Goal: Task Accomplishment & Management: Use online tool/utility

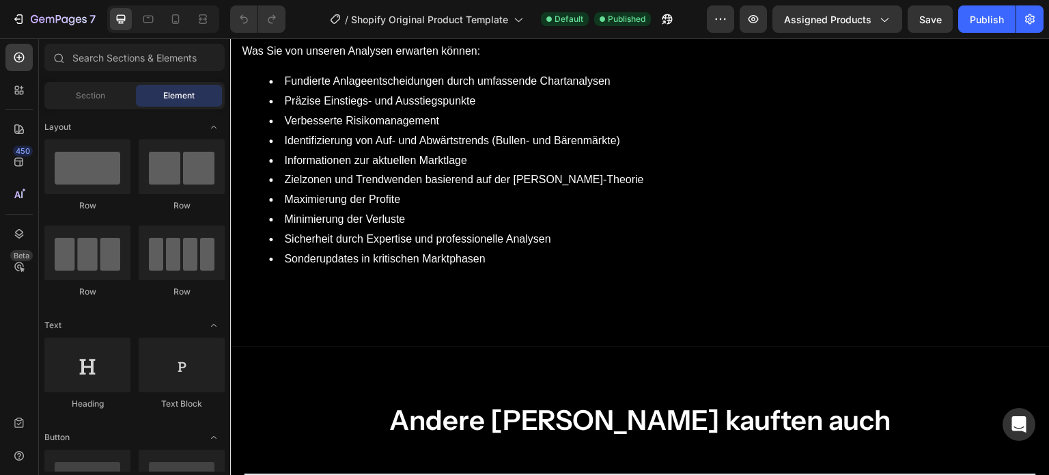
scroll to position [1035, 0]
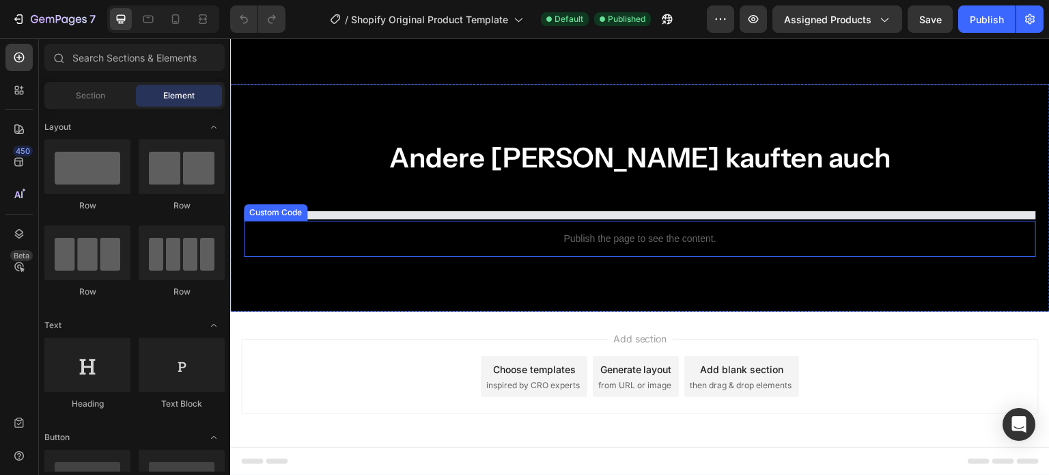
click at [661, 240] on p "Publish the page to see the content." at bounding box center [640, 238] width 792 height 14
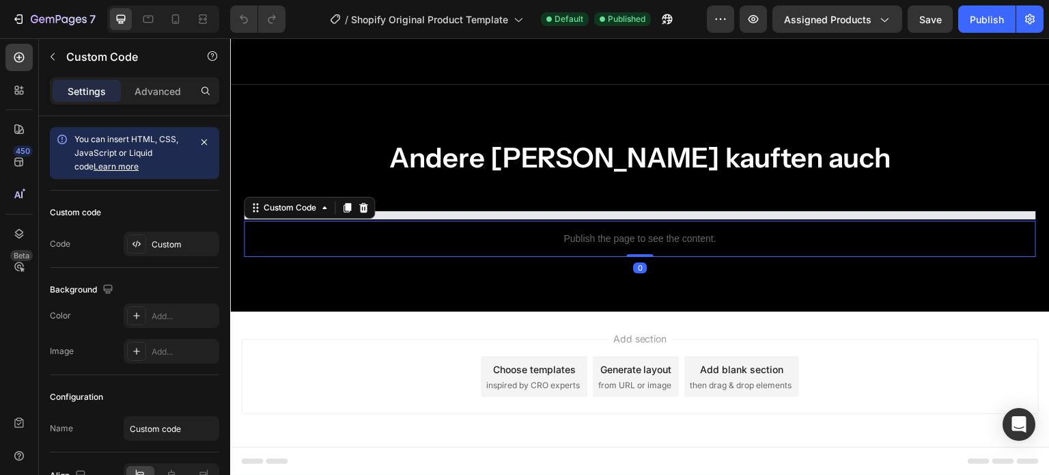
click at [661, 240] on p "Publish the page to see the content." at bounding box center [640, 238] width 792 height 14
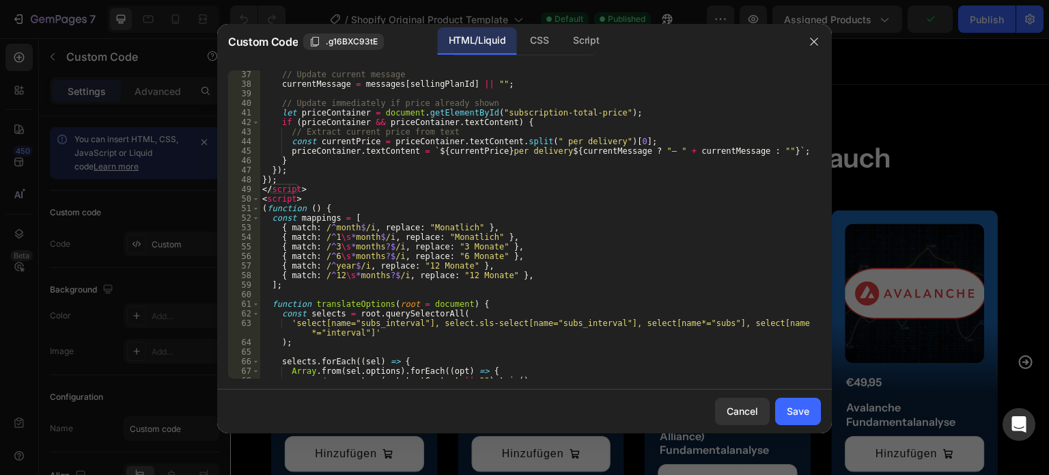
scroll to position [319, 0]
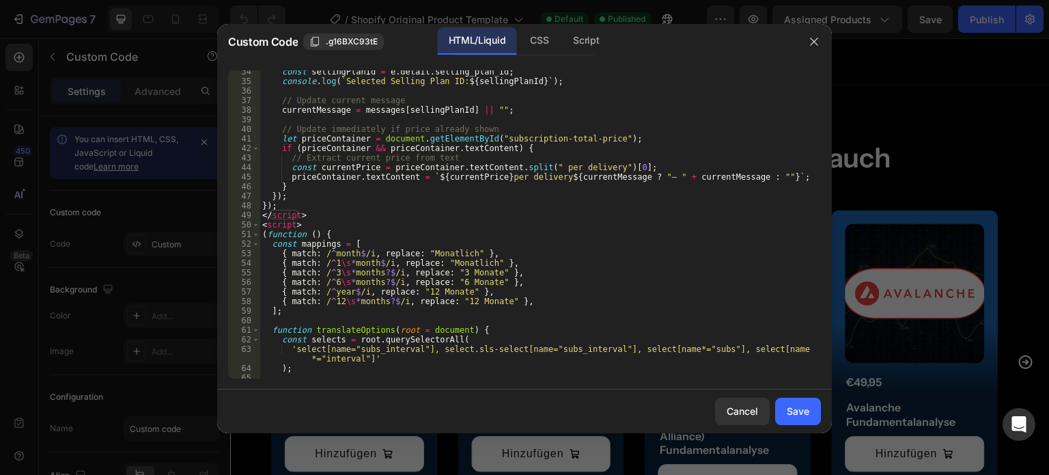
type textarea "</script>"
click at [323, 214] on div "const sellingPlanId = e . detail . selling_plan_id ; console . log ( ` Selected…" at bounding box center [534, 230] width 551 height 327
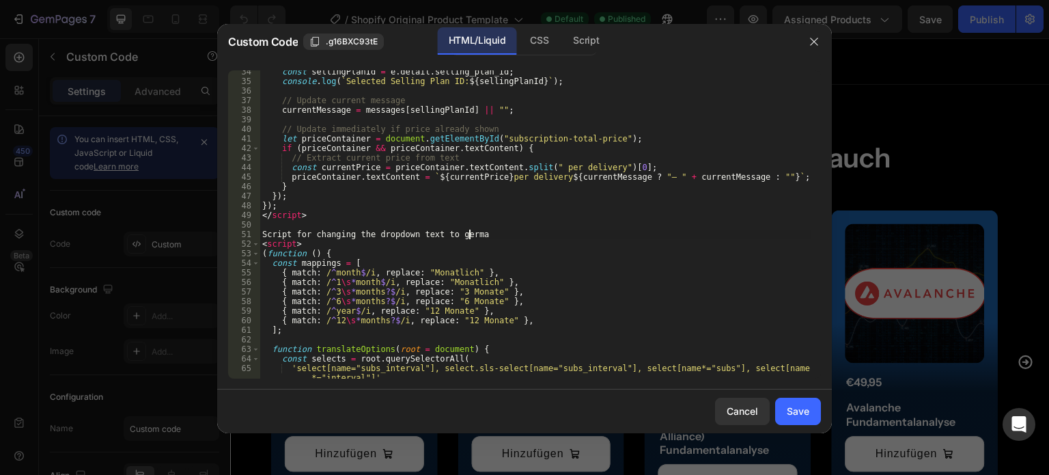
scroll to position [0, 16]
type textarea "<!--Script for changing the dropdown text to german-->"
click at [569, 232] on div "const sellingPlanId = e . detail . selling_plan_id ; console . log ( ` Selected…" at bounding box center [534, 224] width 551 height 308
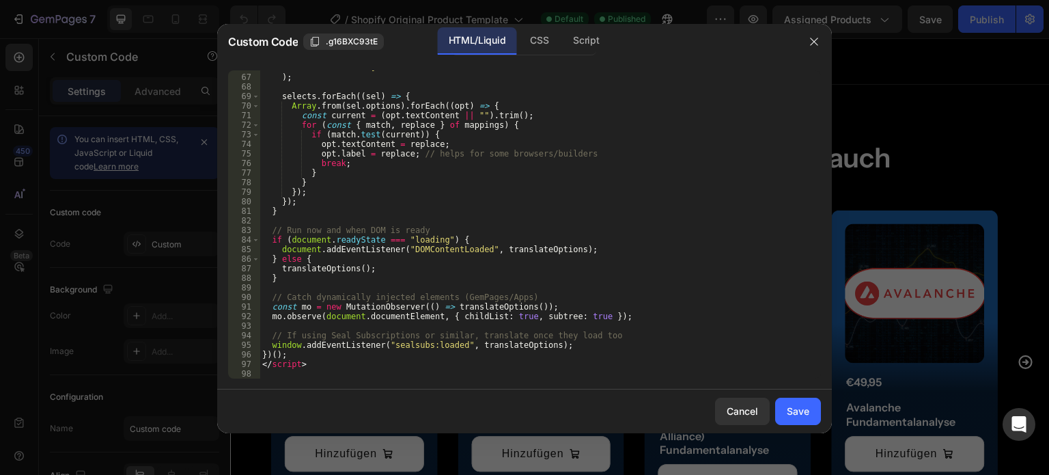
scroll to position [638, 0]
click at [285, 378] on div "66 67 68 69 70 71 72 73 74 75 76 77 78 79 80 81 82 83 84 85 86 87 88 89 90 91 9…" at bounding box center [524, 224] width 614 height 330
type textarea "</script>"
click at [322, 366] on div "'select[name="subs_interval"], select.sls-select[name="subs_interval"], select[…" at bounding box center [534, 221] width 551 height 337
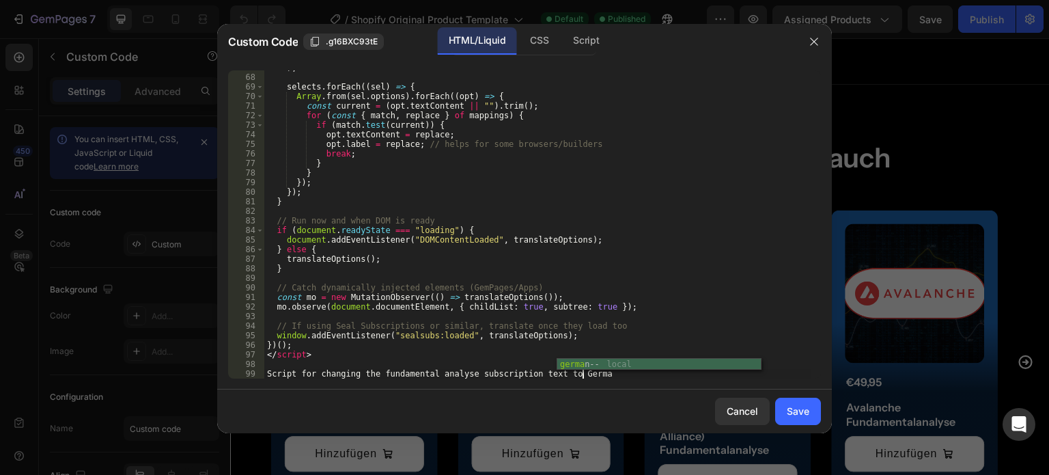
scroll to position [0, 25]
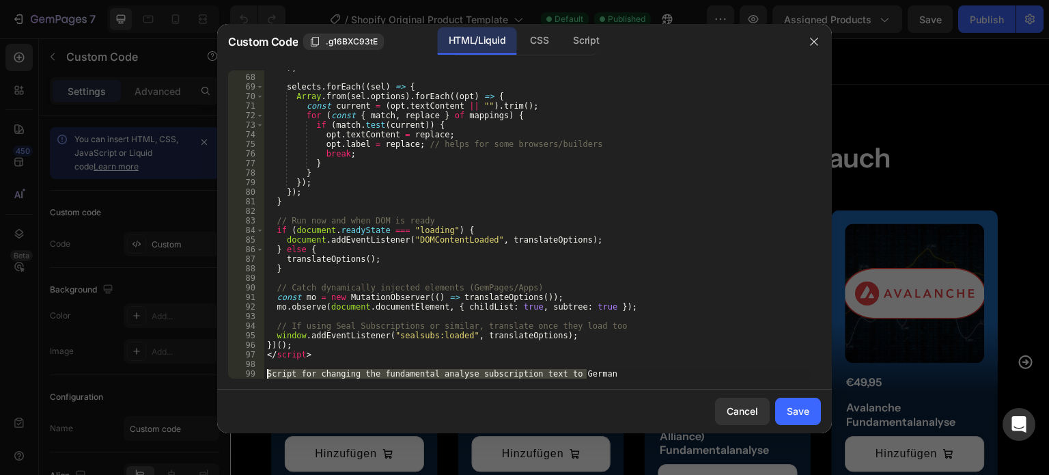
type textarea "<!--Script for changing the fundamental analyse subscription text to German-->"
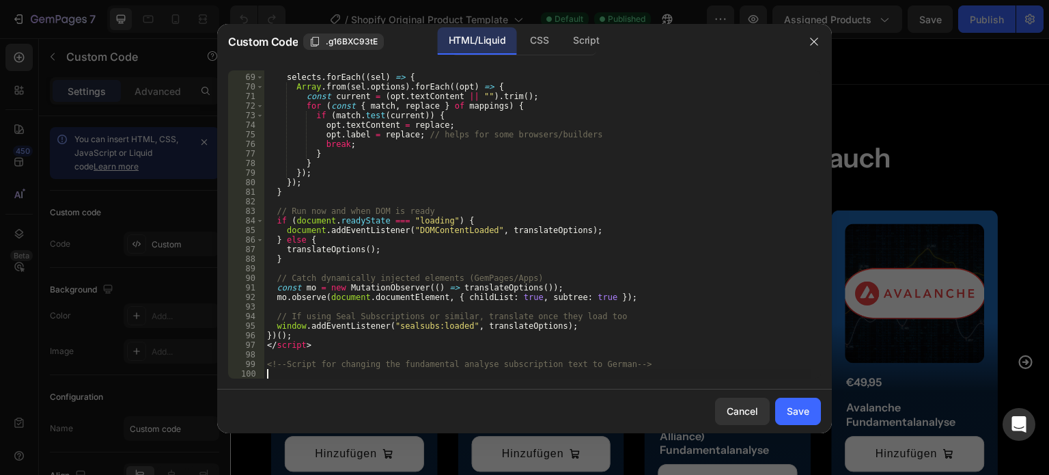
scroll to position [0, 0]
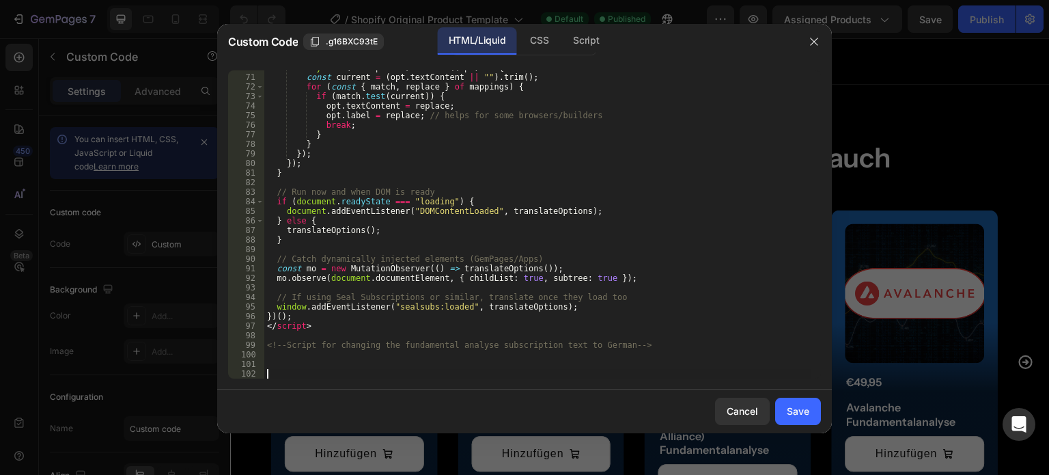
paste textarea
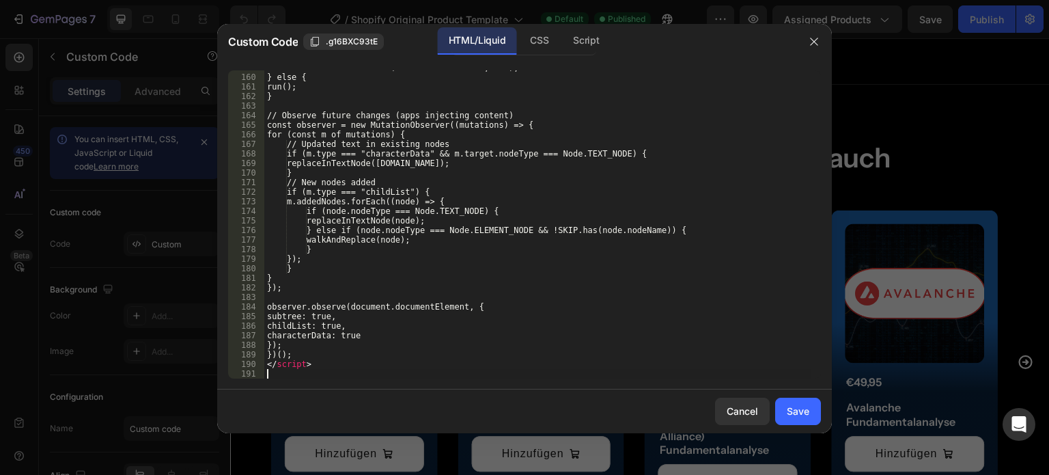
scroll to position [1527, 0]
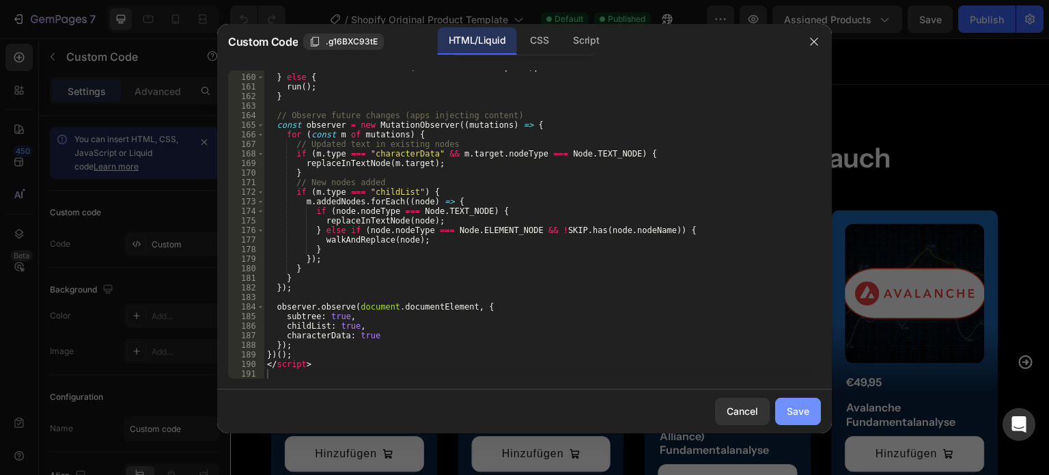
click at [803, 410] on div "Save" at bounding box center [798, 411] width 23 height 14
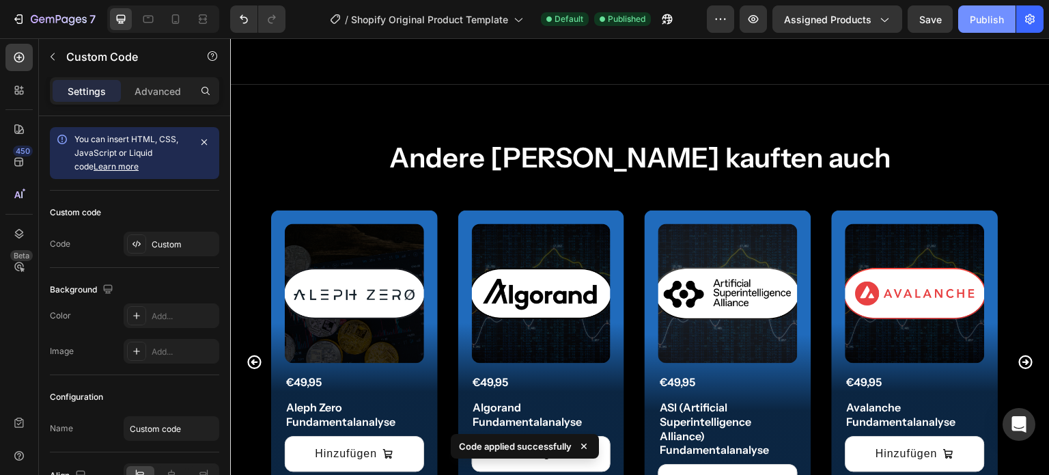
click at [1000, 13] on div "Publish" at bounding box center [986, 19] width 34 height 14
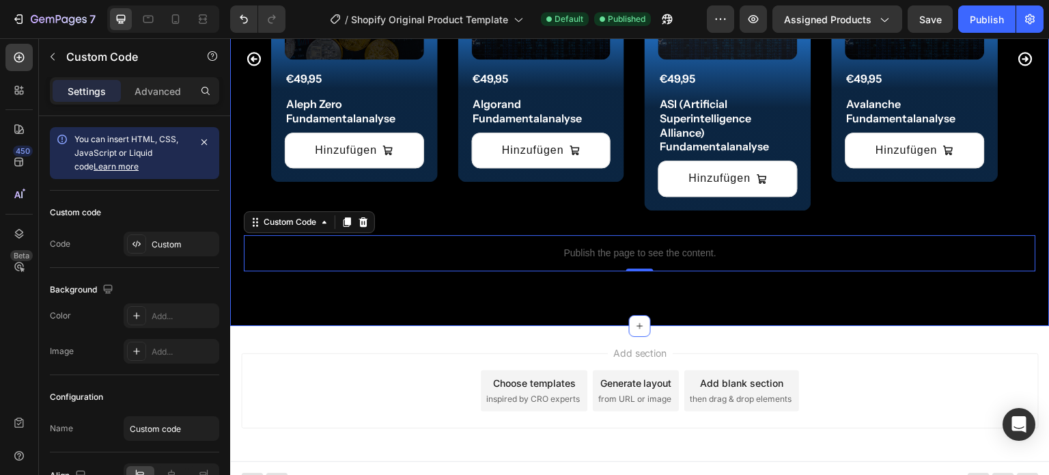
scroll to position [1352, 0]
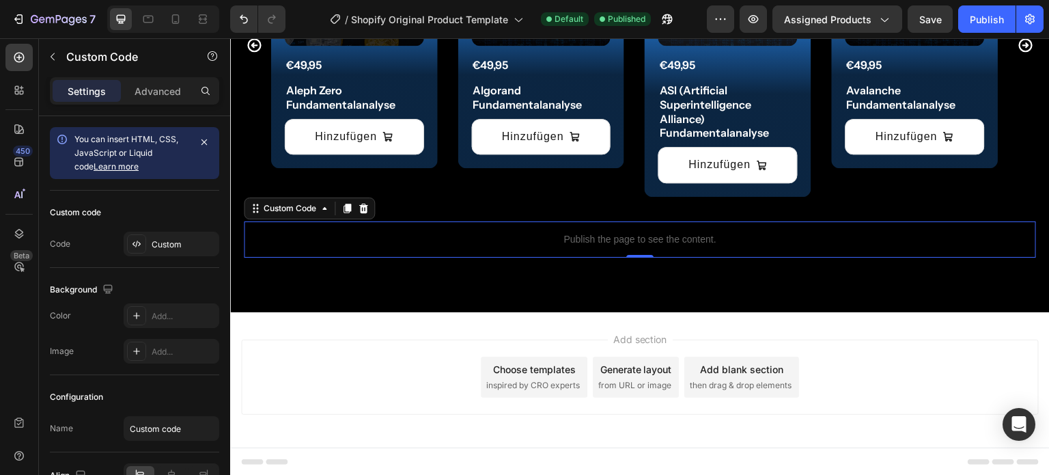
click at [567, 233] on p "Publish the page to see the content." at bounding box center [640, 239] width 792 height 14
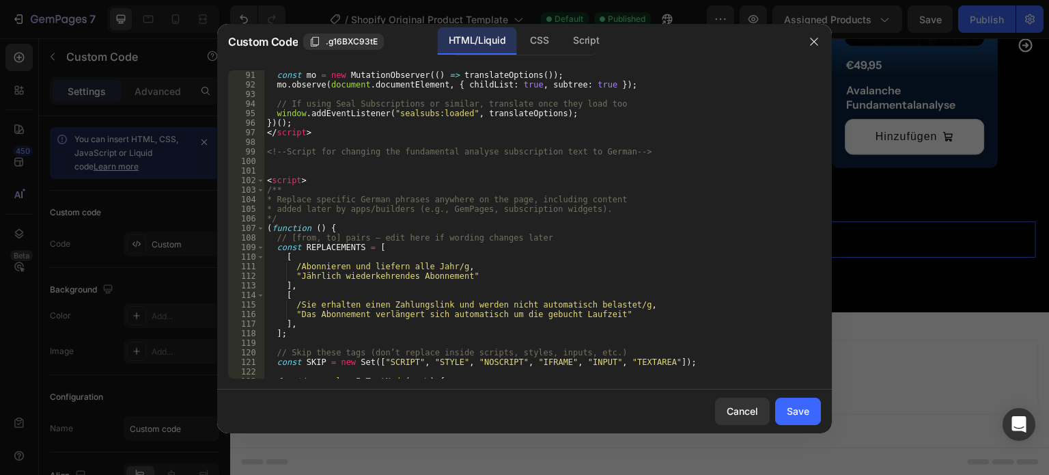
scroll to position [870, 0]
type textarea "<script>"
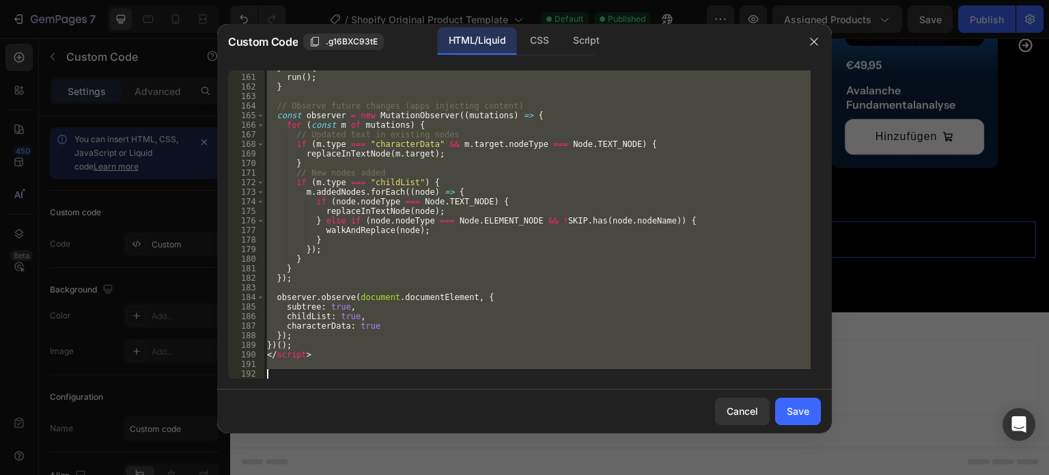
scroll to position [1537, 0]
drag, startPoint x: 265, startPoint y: 179, endPoint x: 376, endPoint y: 389, distance: 237.9
click at [376, 389] on div "Custom Code .g16BXC93tE HTML/Liquid CSS Script <script> 160 161 162 163 164 165…" at bounding box center [524, 228] width 614 height 409
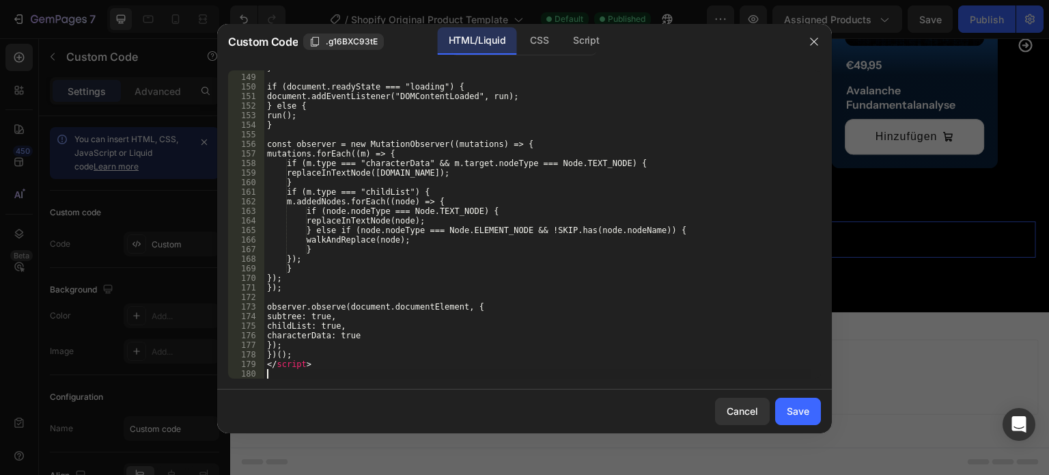
scroll to position [1422, 0]
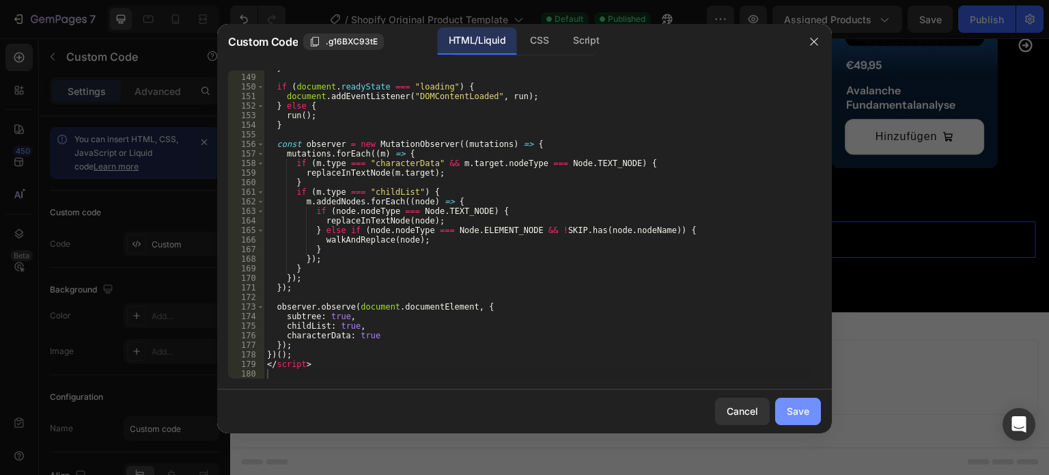
click at [801, 410] on div "Save" at bounding box center [798, 411] width 23 height 14
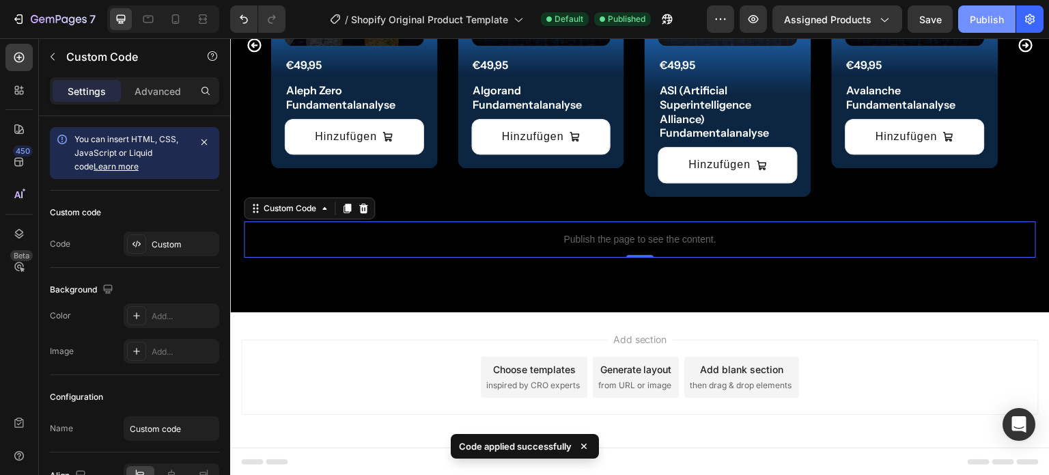
click at [1000, 20] on div "Publish" at bounding box center [986, 19] width 34 height 14
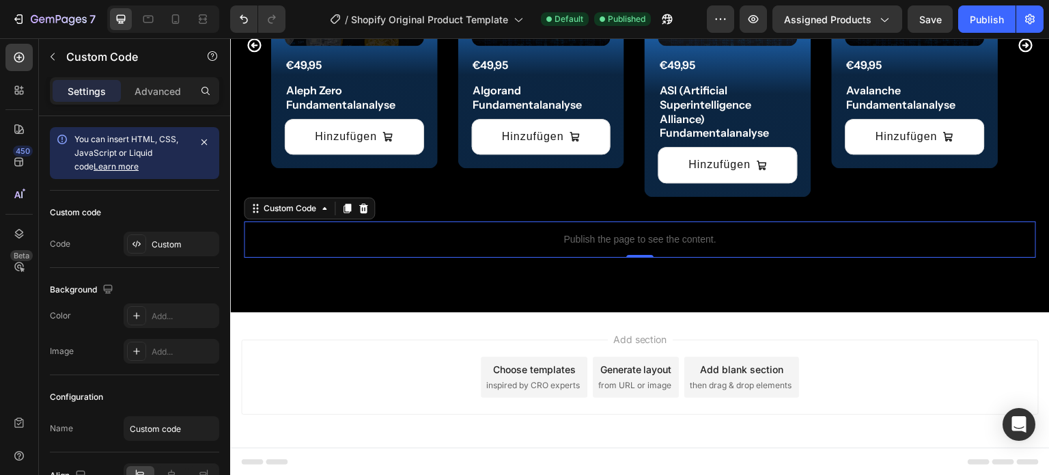
click at [597, 229] on div "Publish the page to see the content." at bounding box center [640, 239] width 792 height 36
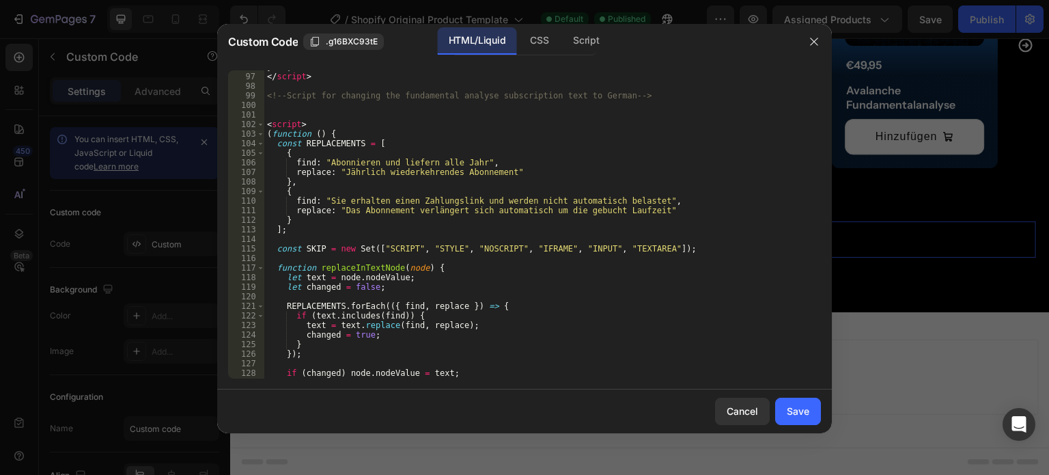
scroll to position [921, 0]
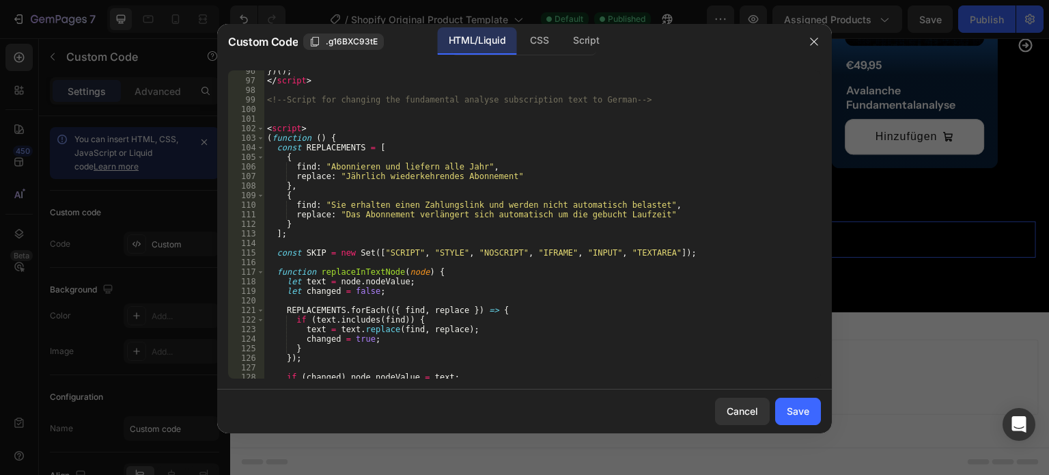
type textarea "find: "Abonnieren und liefern alle Jahr","
drag, startPoint x: 325, startPoint y: 167, endPoint x: 470, endPoint y: 169, distance: 145.4
click at [470, 169] on div "}) ( ) ; </ script > <!-- Script for changing the fundamental analyse subscript…" at bounding box center [537, 229] width 546 height 327
click at [795, 401] on button "Save" at bounding box center [798, 410] width 46 height 27
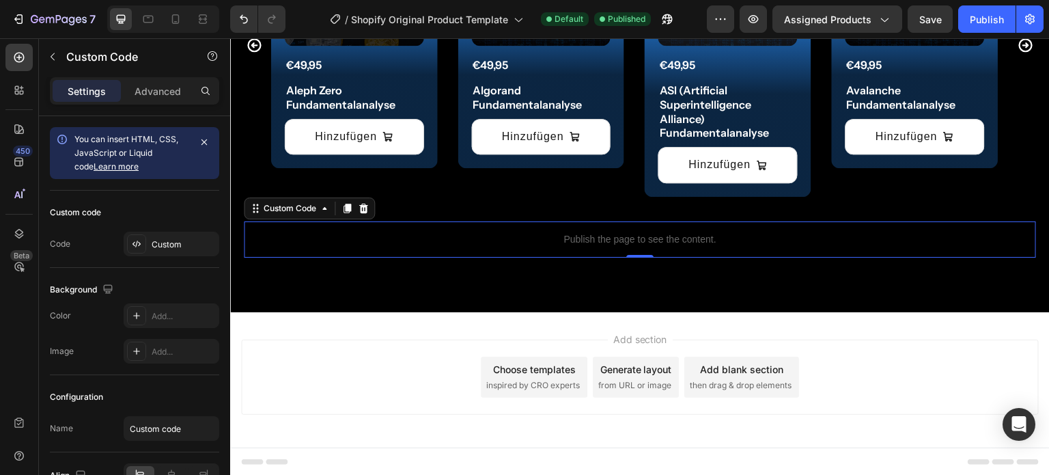
click at [707, 236] on p "Publish the page to see the content." at bounding box center [640, 239] width 792 height 14
click at [676, 236] on p "Publish the page to see the content." at bounding box center [640, 239] width 792 height 14
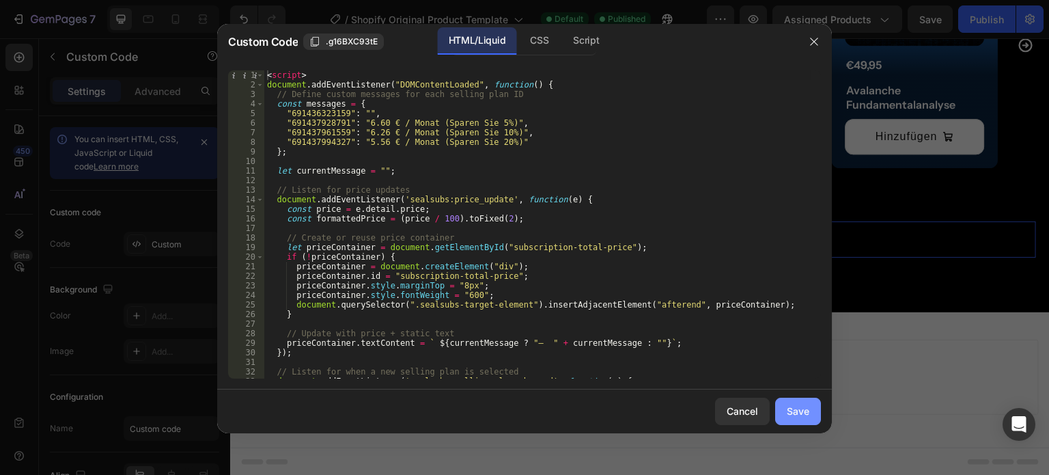
click at [800, 418] on button "Save" at bounding box center [798, 410] width 46 height 27
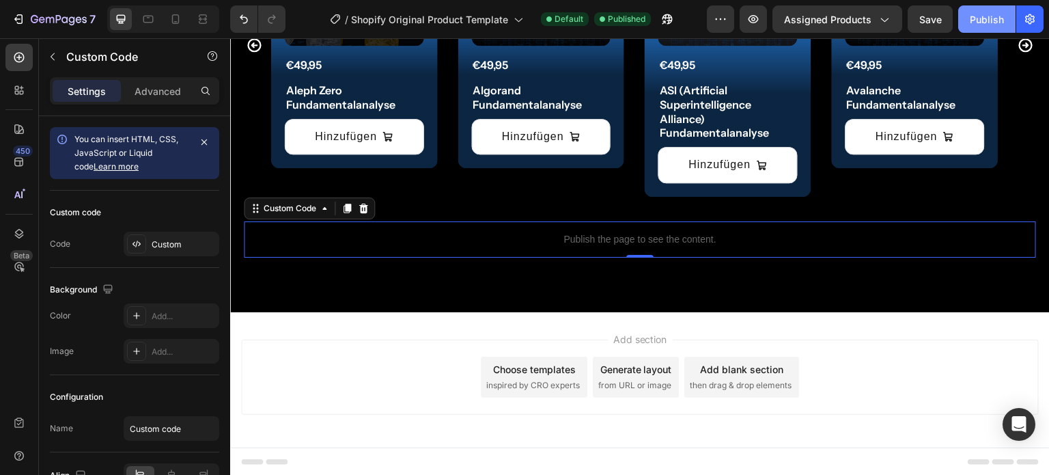
click at [980, 18] on div "Publish" at bounding box center [986, 19] width 34 height 14
click at [580, 238] on p "Publish the page to see the content." at bounding box center [640, 239] width 792 height 14
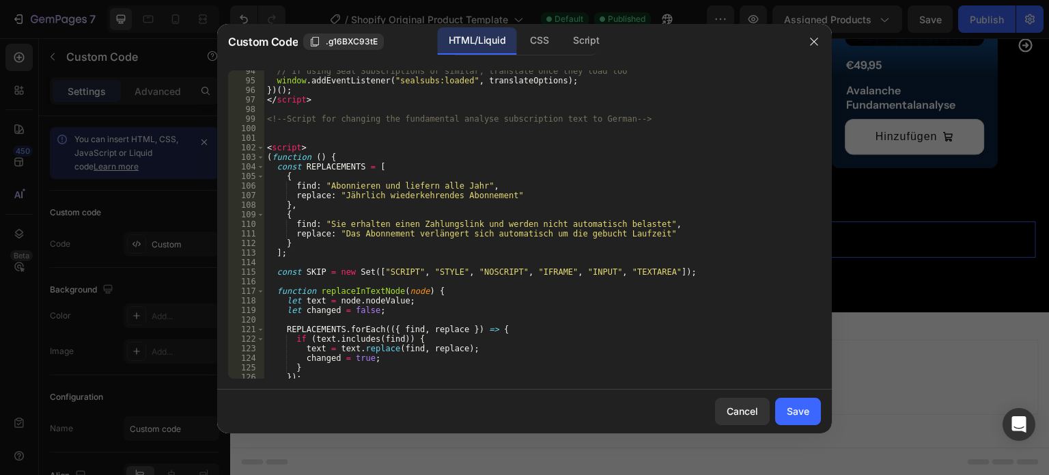
scroll to position [903, 0]
click at [266, 147] on div "// If using Seal Subscriptions or similar, translate once they load too window …" at bounding box center [537, 229] width 546 height 327
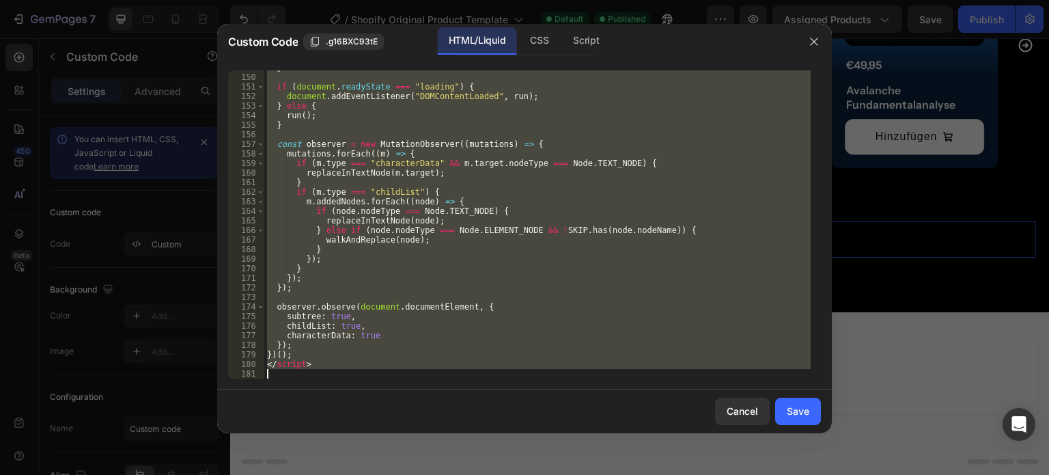
scroll to position [1431, 0]
click at [266, 147] on div "} if ( document . readyState === "loading" ) { document . addEventListener ( "D…" at bounding box center [537, 224] width 546 height 308
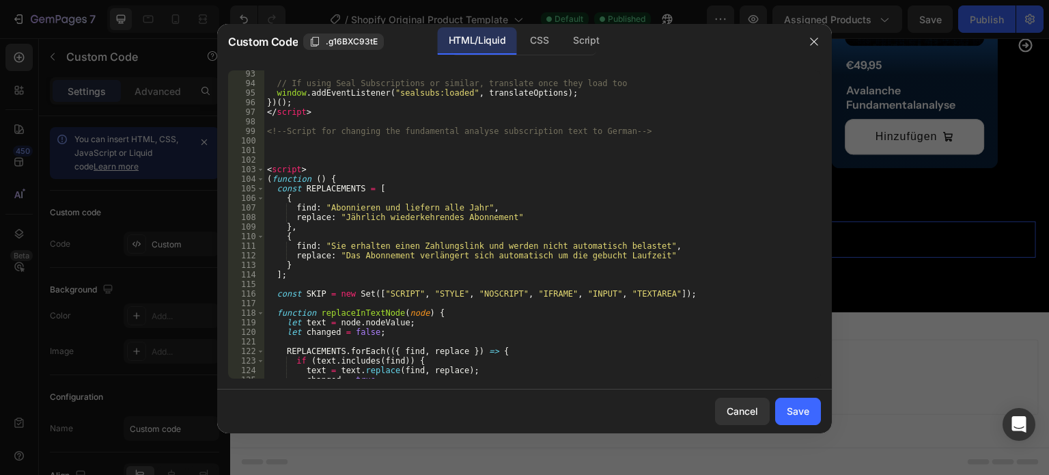
scroll to position [890, 0]
click at [261, 171] on span at bounding box center [261, 170] width 8 height 10
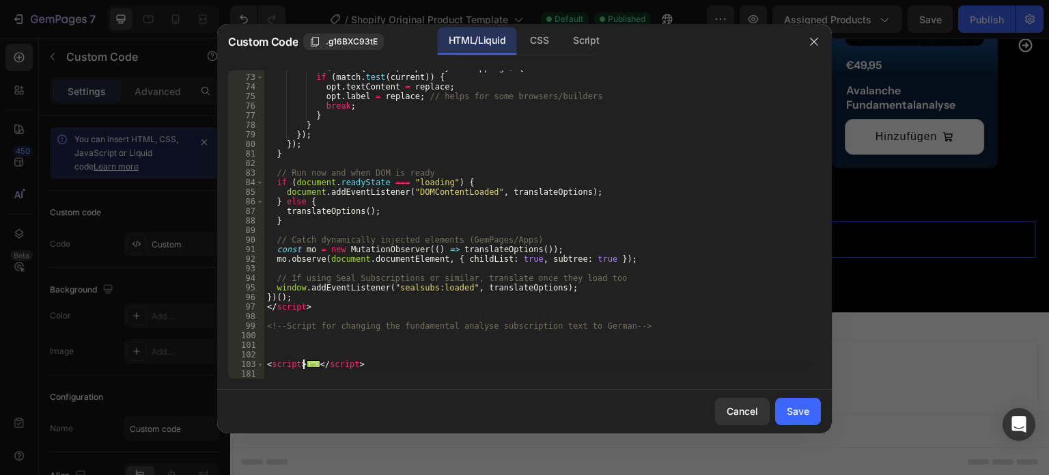
scroll to position [696, 0]
drag, startPoint x: 377, startPoint y: 367, endPoint x: 265, endPoint y: 363, distance: 112.0
click at [265, 363] on div "for ( const { match , replace } of mappings ) { if ( match . test ( current )) …" at bounding box center [537, 226] width 546 height 327
type textarea "<script> (function () {"
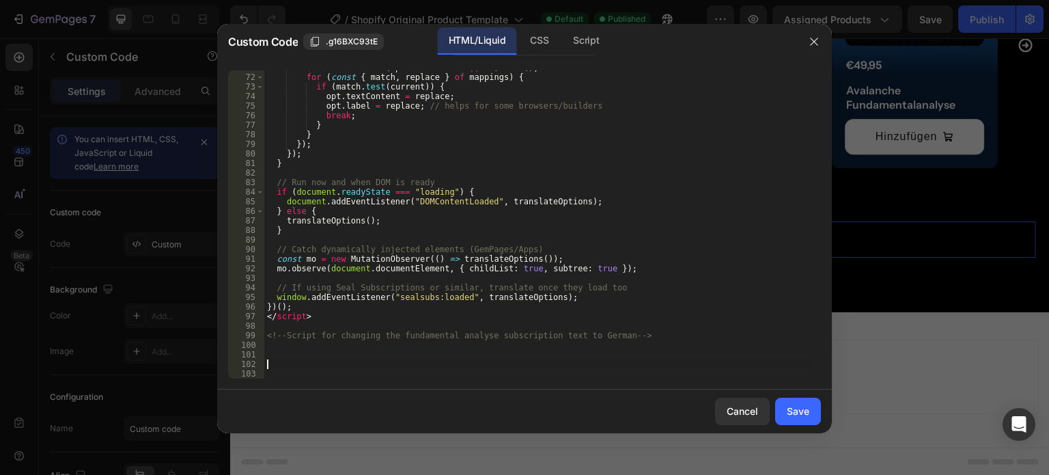
scroll to position [685, 0]
click at [311, 366] on div "const current = ( opt . textContent || "" ) . trim ( ) ; for ( const { match , …" at bounding box center [537, 226] width 546 height 327
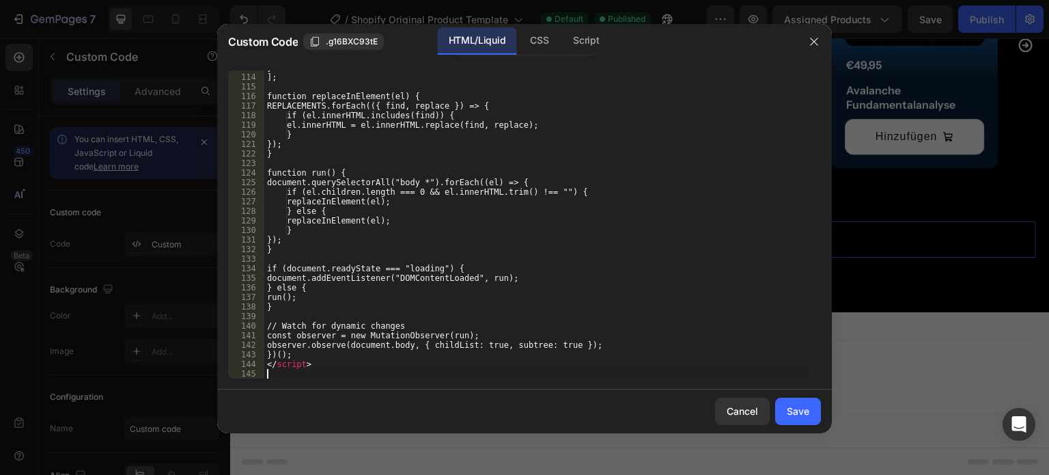
scroll to position [1087, 0]
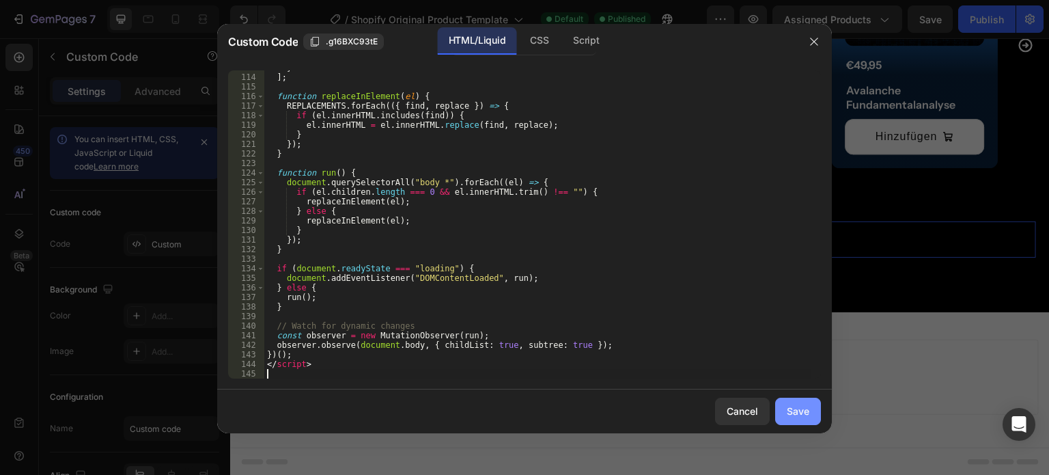
click at [797, 403] on button "Save" at bounding box center [798, 410] width 46 height 27
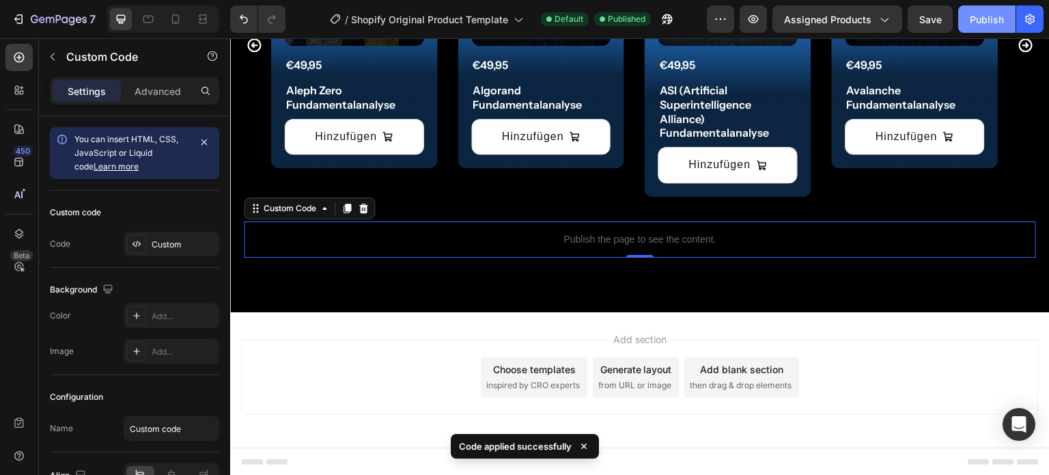
click at [990, 16] on div "Publish" at bounding box center [986, 19] width 34 height 14
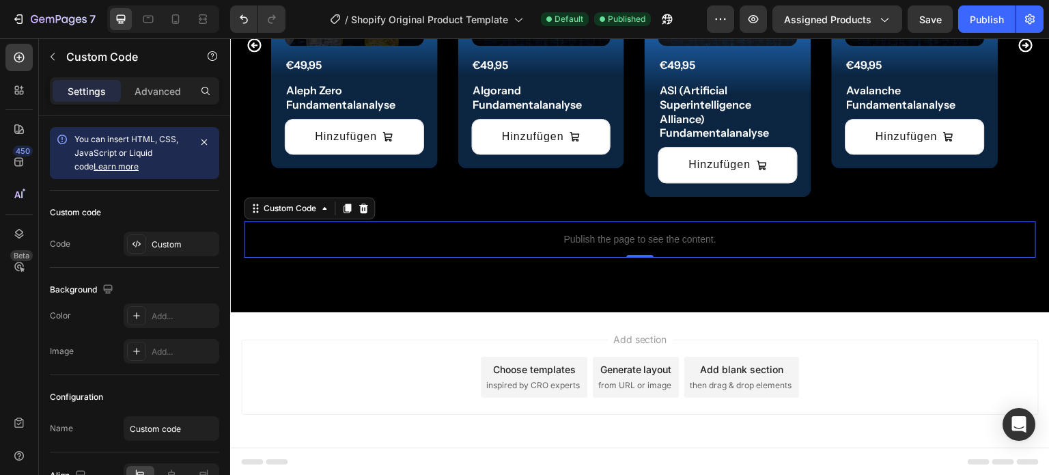
click at [626, 235] on p "Publish the page to see the content." at bounding box center [640, 239] width 792 height 14
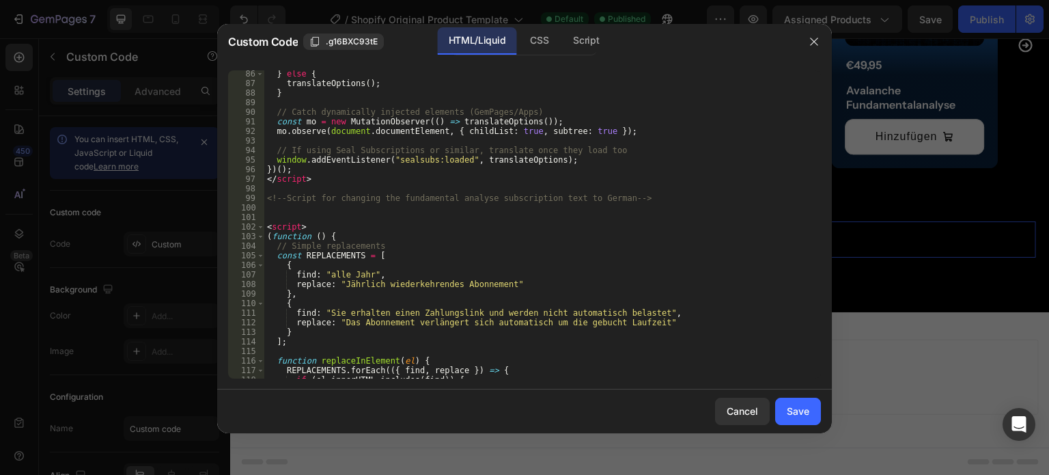
scroll to position [823, 0]
click at [258, 226] on span at bounding box center [261, 227] width 8 height 10
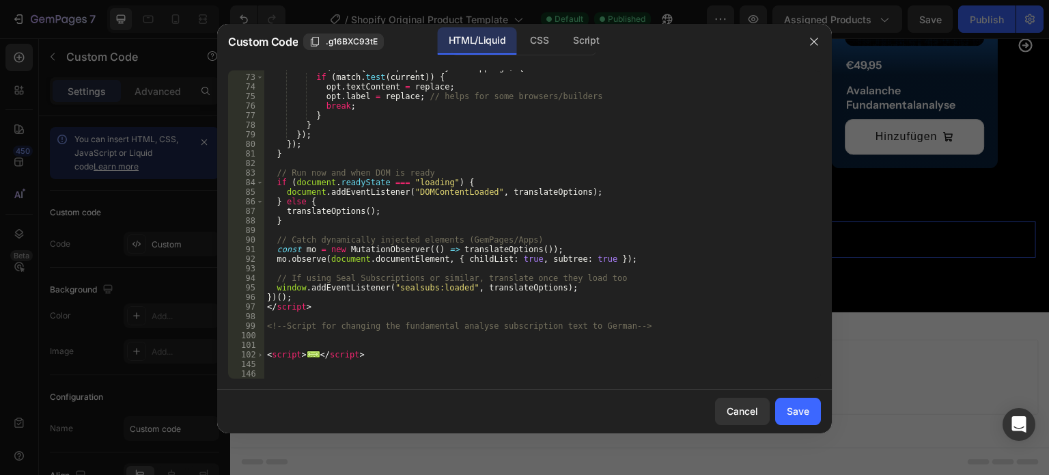
scroll to position [696, 0]
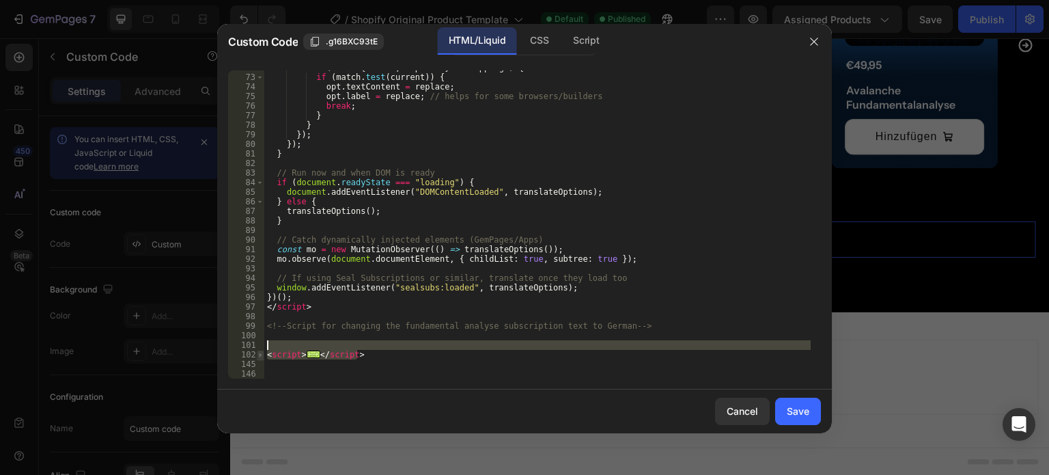
drag, startPoint x: 369, startPoint y: 350, endPoint x: 262, endPoint y: 349, distance: 106.5
click at [262, 349] on div "<script> 72 73 74 75 76 77 78 79 80 81 82 83 84 85 86 87 88 89 90 91 92 93 94 9…" at bounding box center [524, 224] width 593 height 308
type textarea "<script>"
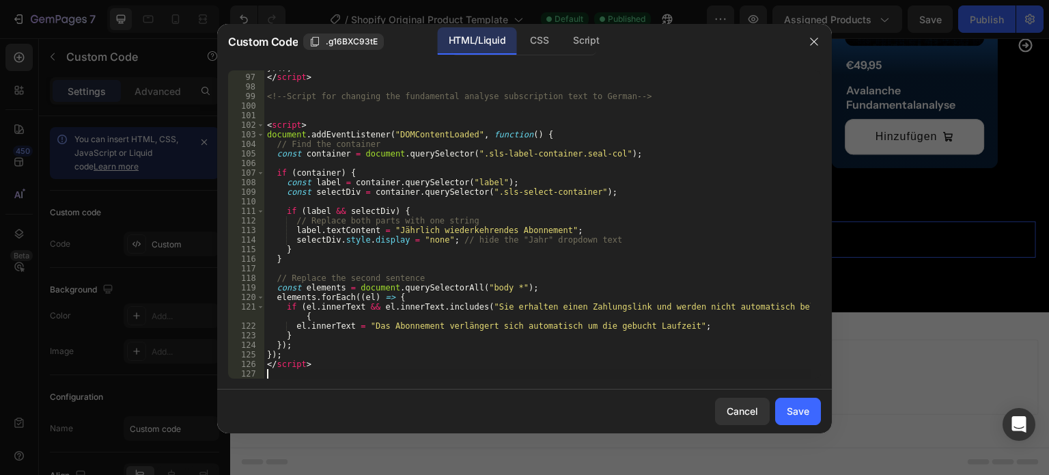
scroll to position [925, 0]
click at [811, 412] on button "Save" at bounding box center [798, 410] width 46 height 27
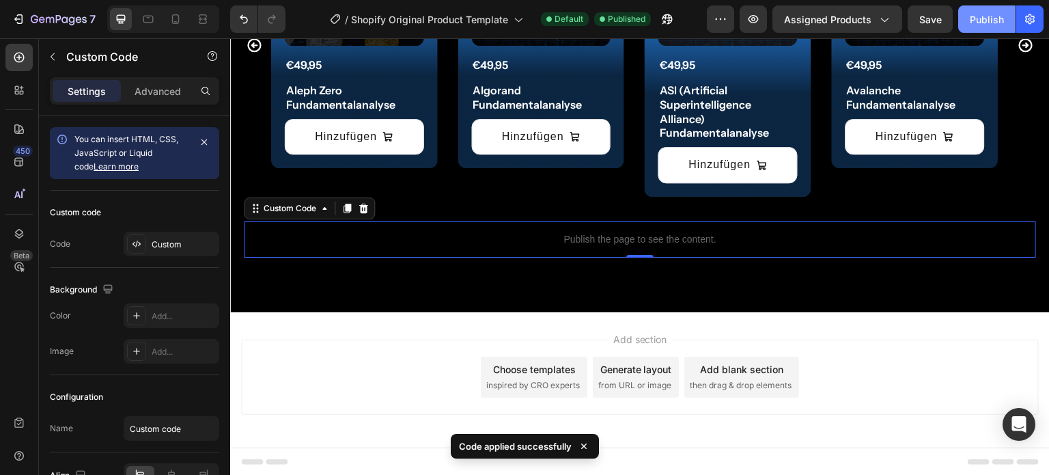
click at [989, 27] on button "Publish" at bounding box center [986, 18] width 57 height 27
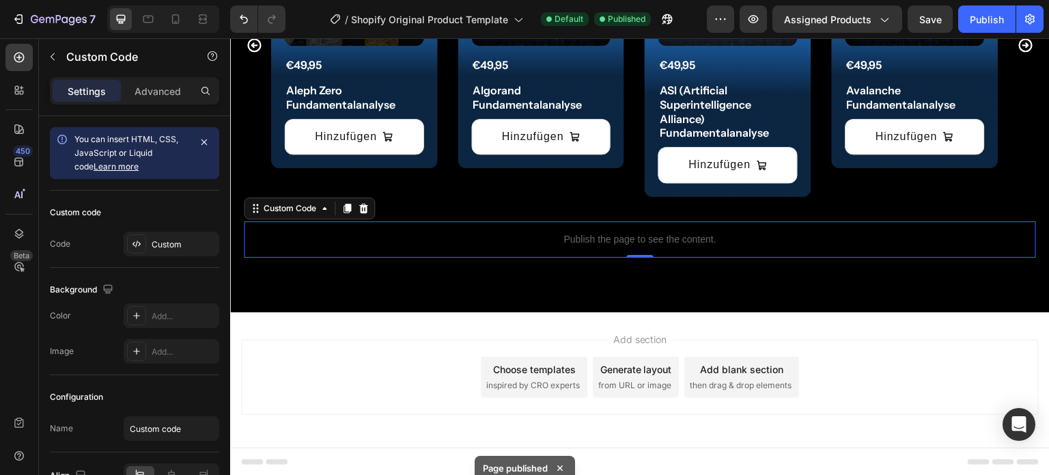
click at [560, 243] on p "Publish the page to see the content." at bounding box center [640, 239] width 792 height 14
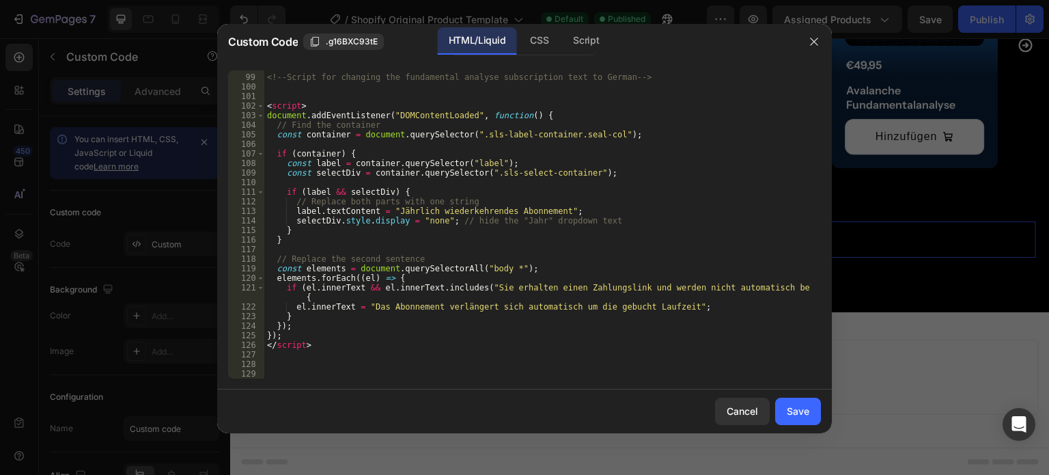
scroll to position [944, 0]
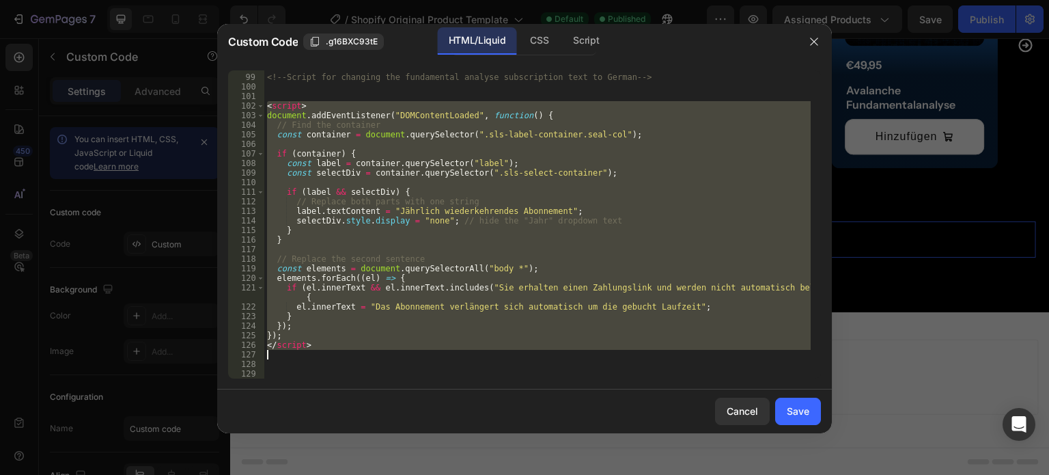
drag, startPoint x: 267, startPoint y: 106, endPoint x: 330, endPoint y: 354, distance: 255.8
click at [330, 354] on div "<!-- Script for changing the fundamental analyse subscription text to German --…" at bounding box center [537, 226] width 546 height 327
type textarea "</script>"
paste textarea
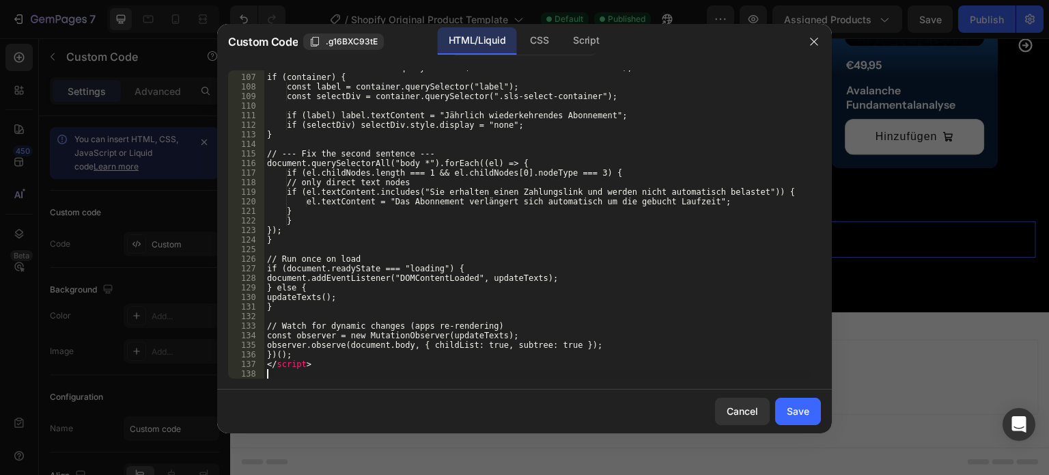
scroll to position [1021, 0]
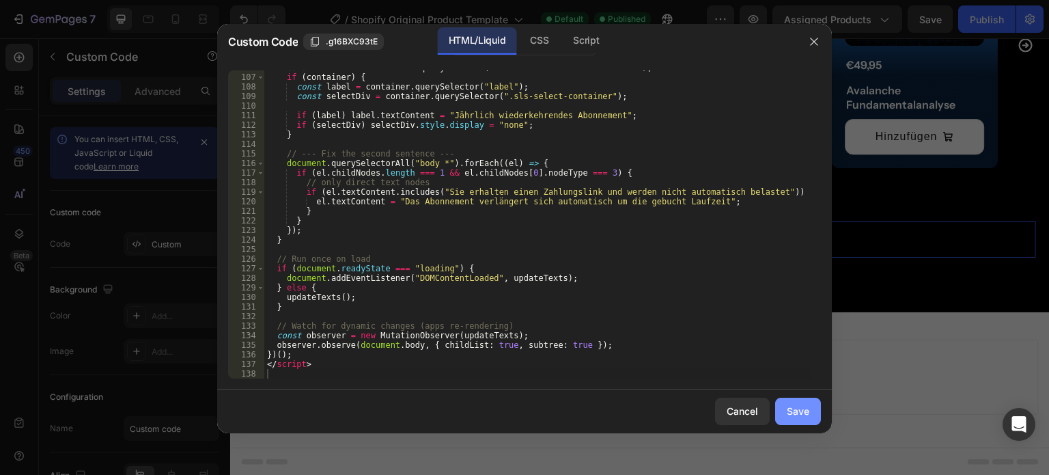
click at [791, 409] on div "Save" at bounding box center [798, 411] width 23 height 14
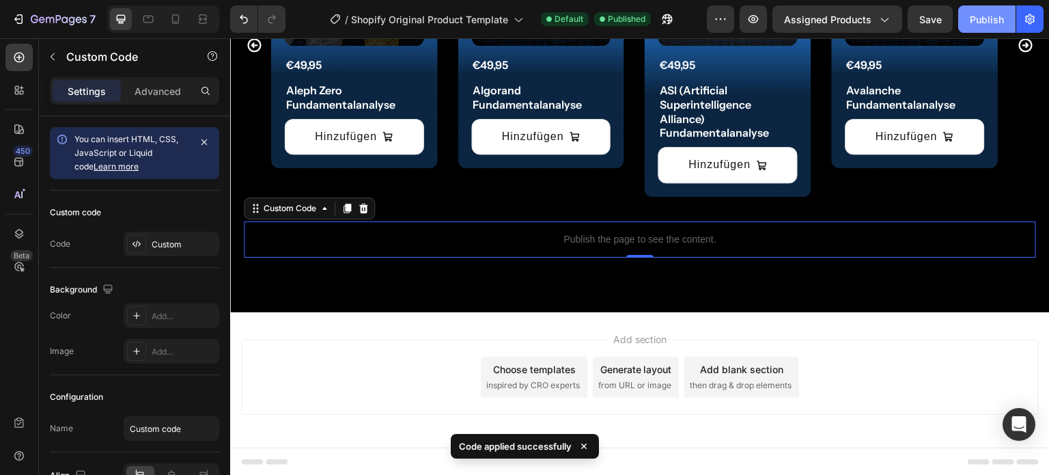
click at [977, 25] on div "Publish" at bounding box center [986, 19] width 34 height 14
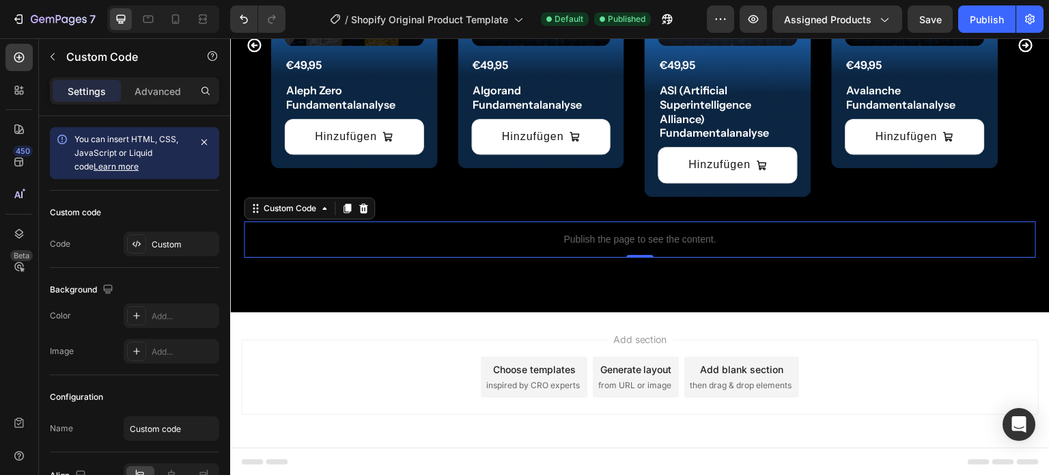
click at [594, 238] on p "Publish the page to see the content." at bounding box center [640, 239] width 792 height 14
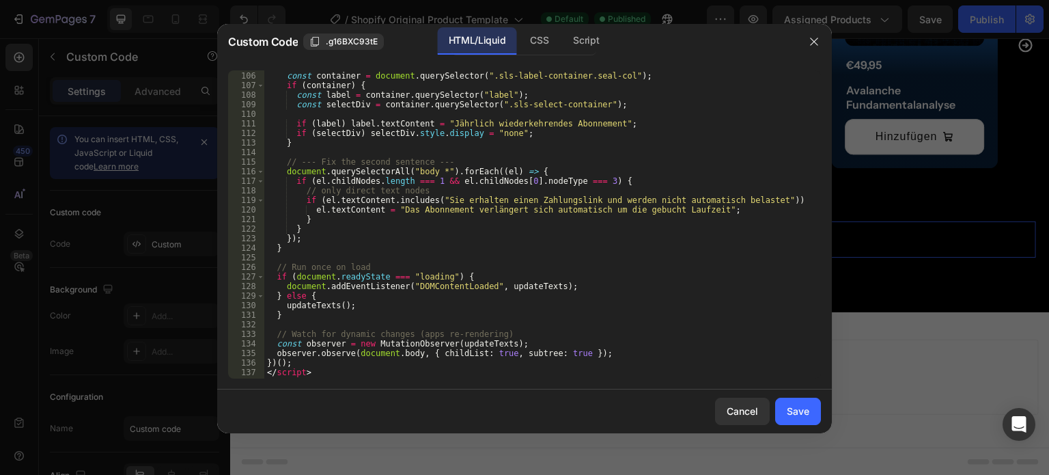
scroll to position [966, 0]
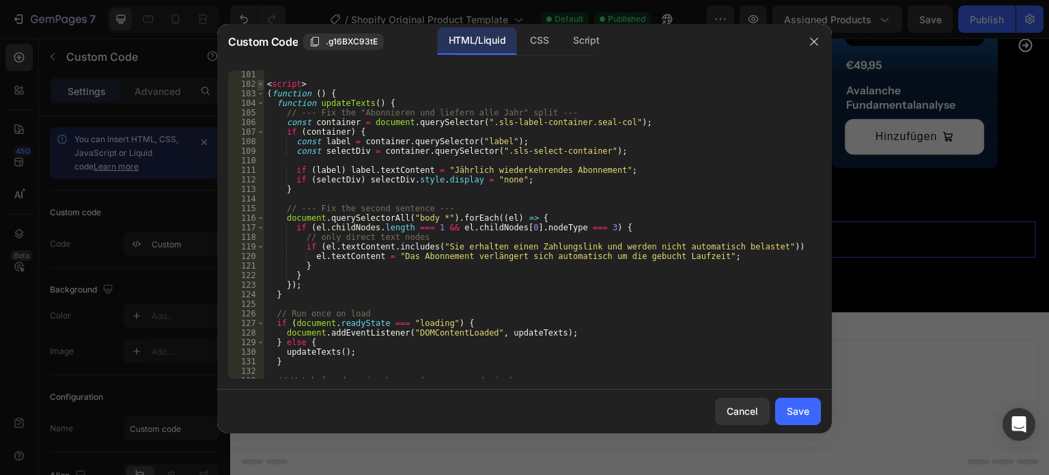
click at [259, 84] on span at bounding box center [261, 84] width 8 height 10
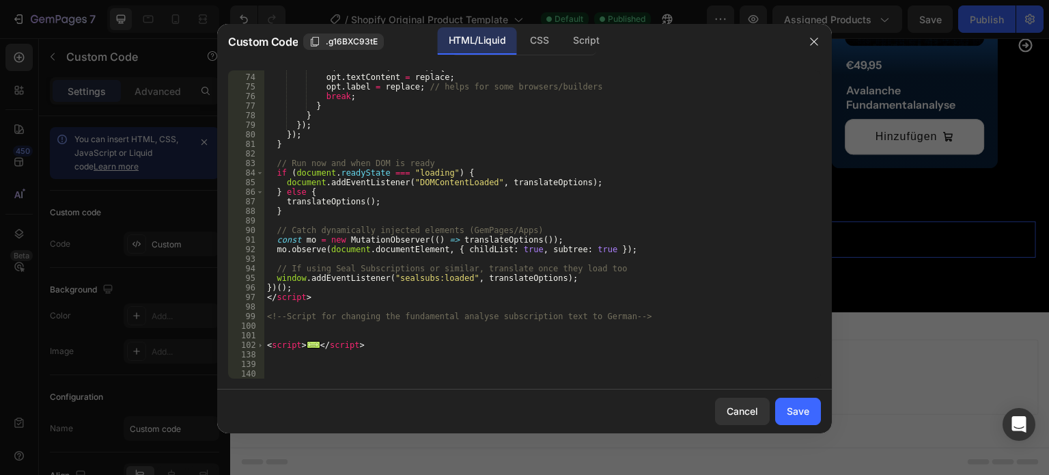
scroll to position [705, 0]
drag, startPoint x: 377, startPoint y: 345, endPoint x: 264, endPoint y: 346, distance: 113.3
click at [264, 346] on div "<script> 73 74 75 76 77 78 79 80 81 82 83 84 85 86 87 88 89 90 91 92 93 94 95 9…" at bounding box center [524, 224] width 593 height 308
type textarea "<script> (function () {"
click at [809, 412] on button "Save" at bounding box center [798, 410] width 46 height 27
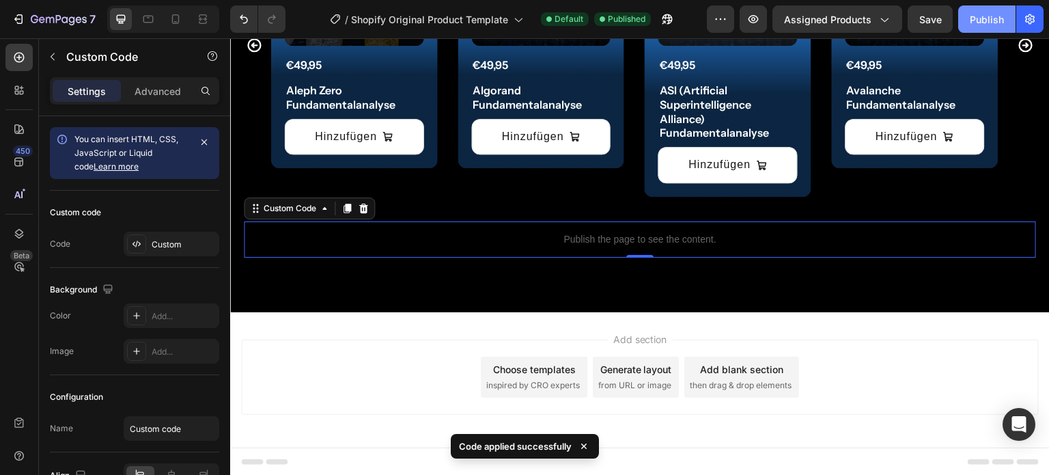
click at [987, 19] on div "Publish" at bounding box center [986, 19] width 34 height 14
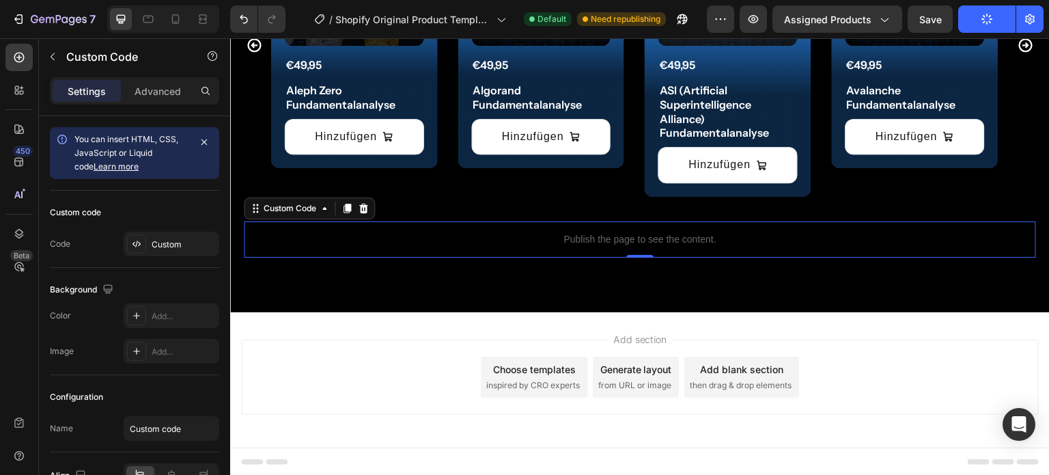
click at [654, 225] on div "Publish the page to see the content." at bounding box center [640, 239] width 792 height 36
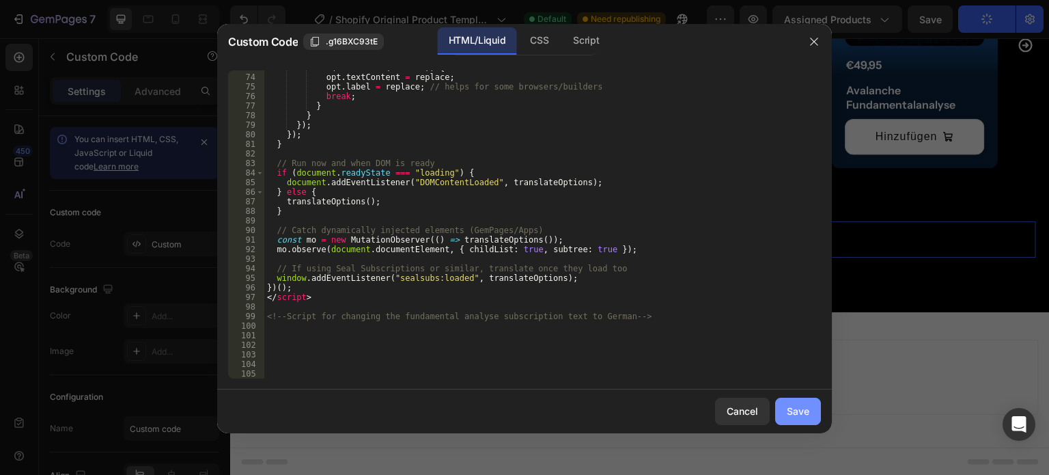
click at [797, 413] on div "Save" at bounding box center [798, 411] width 23 height 14
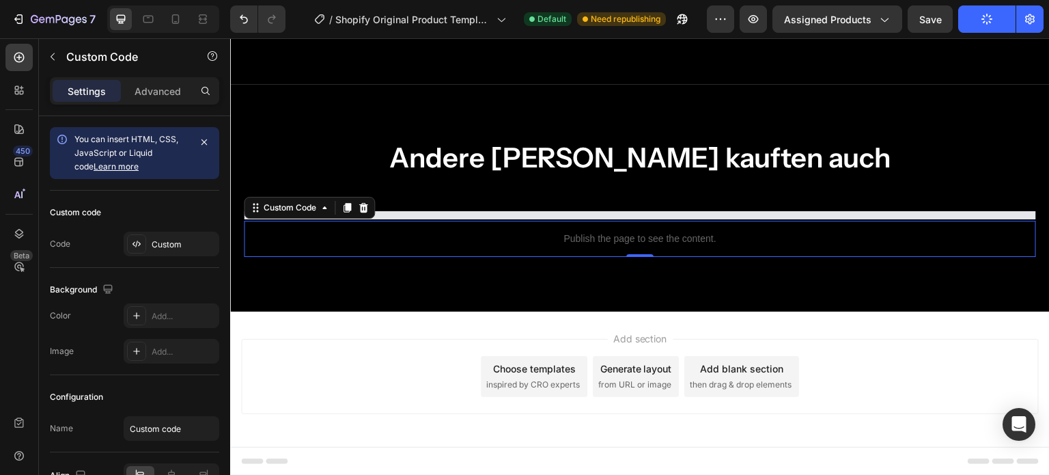
scroll to position [1035, 0]
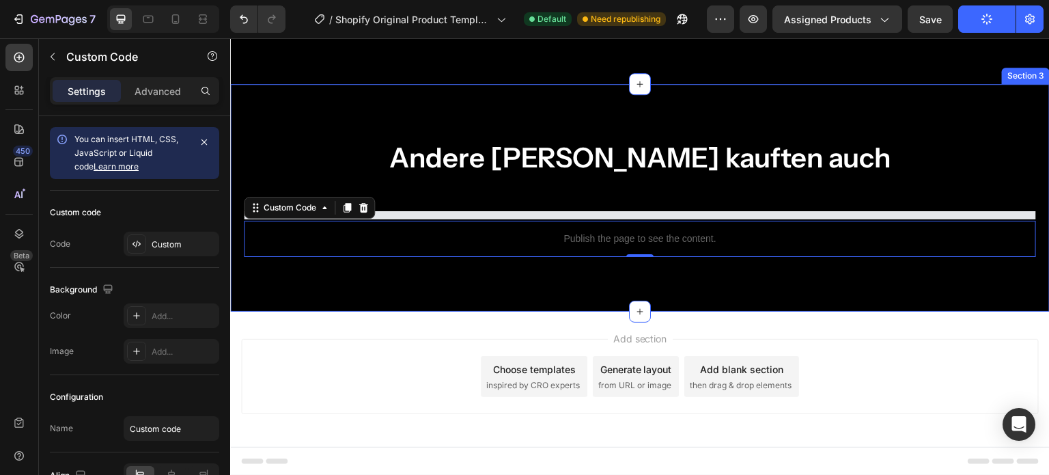
click at [682, 283] on div "Andere [PERSON_NAME] kauften auch Heading Product List Publish the page to see …" at bounding box center [639, 197] width 819 height 227
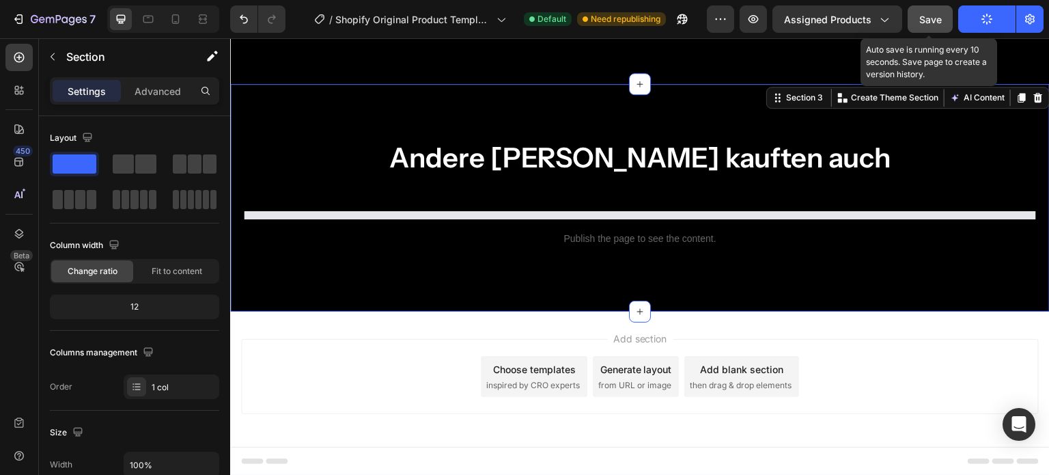
click at [934, 18] on span "Save" at bounding box center [930, 20] width 23 height 12
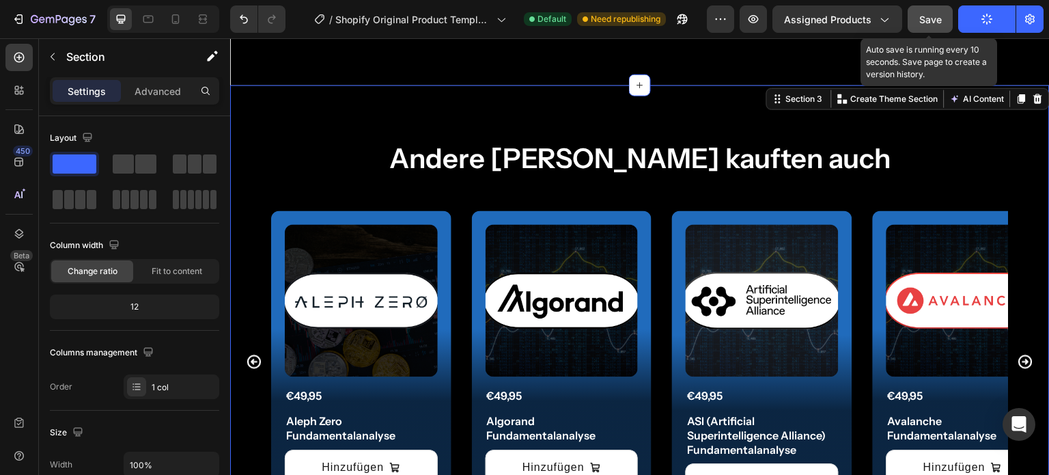
scroll to position [1352, 0]
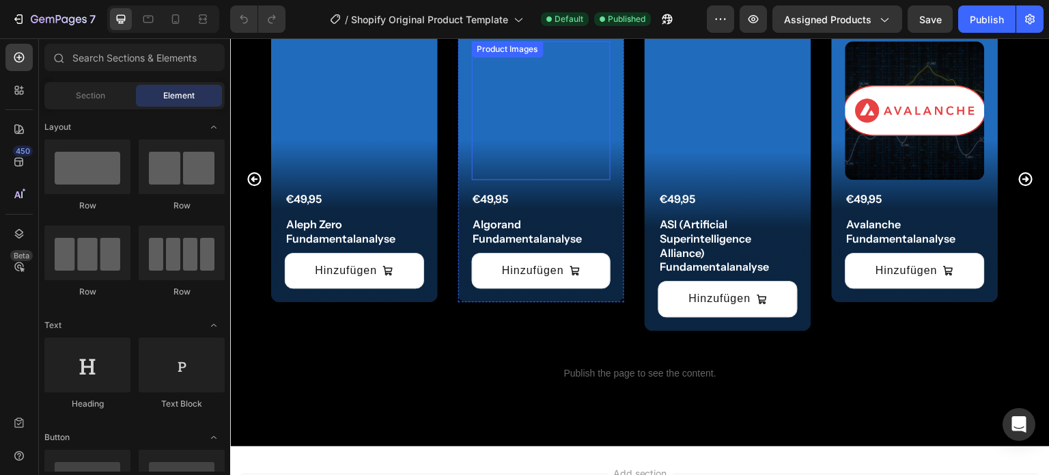
scroll to position [1332, 0]
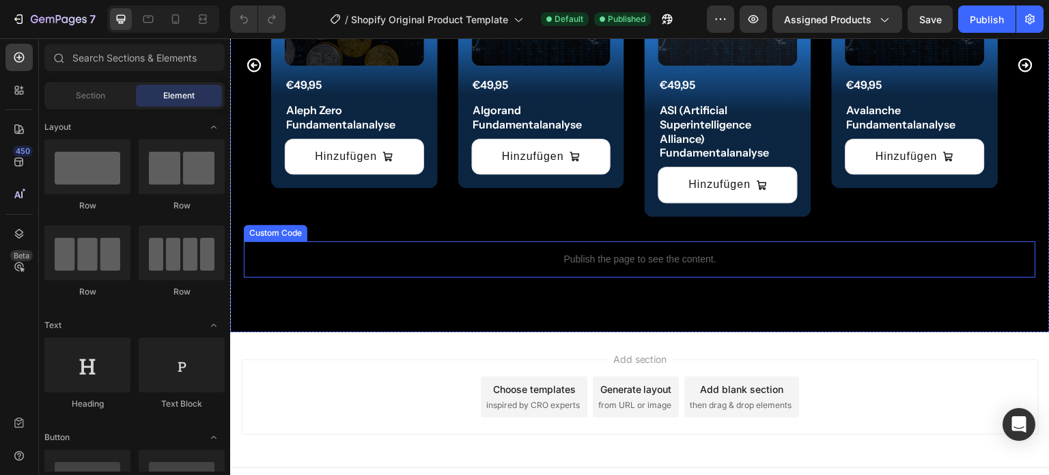
click at [602, 261] on p "Publish the page to see the content." at bounding box center [640, 259] width 792 height 14
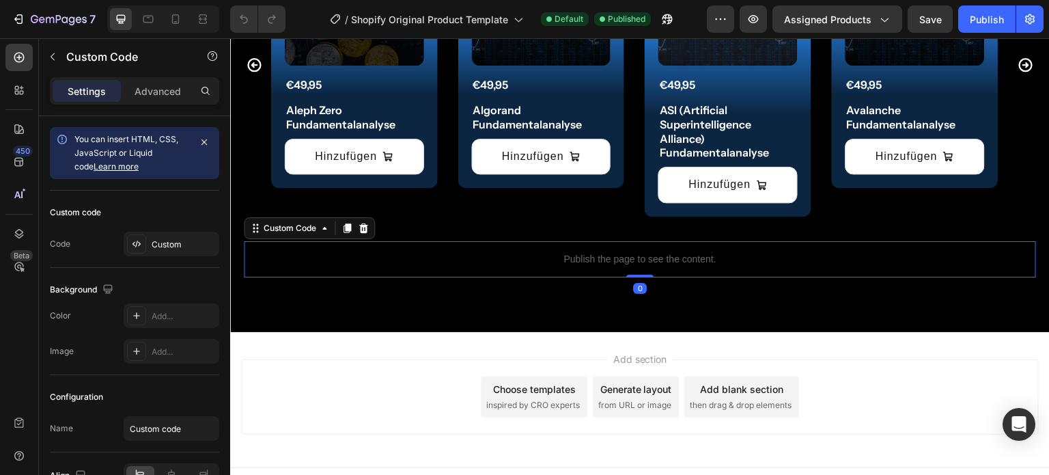
click at [602, 261] on p "Publish the page to see the content." at bounding box center [640, 259] width 792 height 14
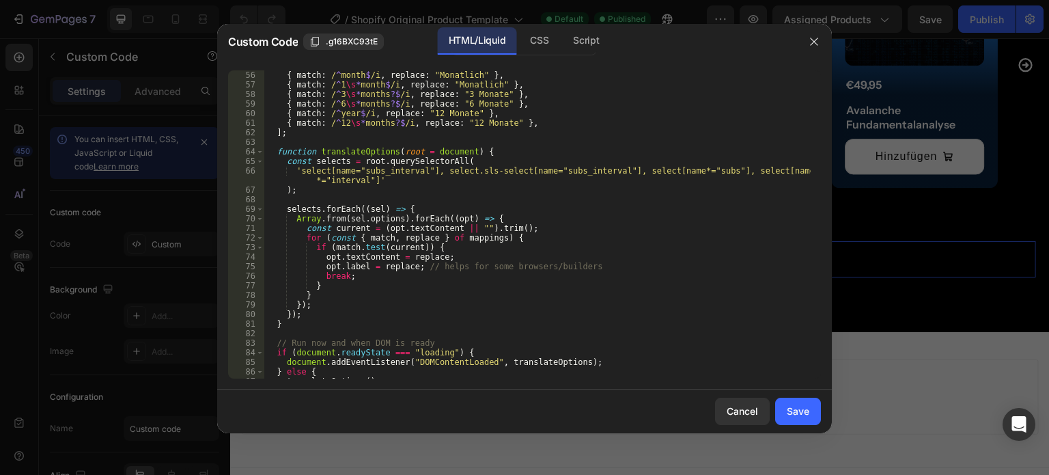
scroll to position [705, 0]
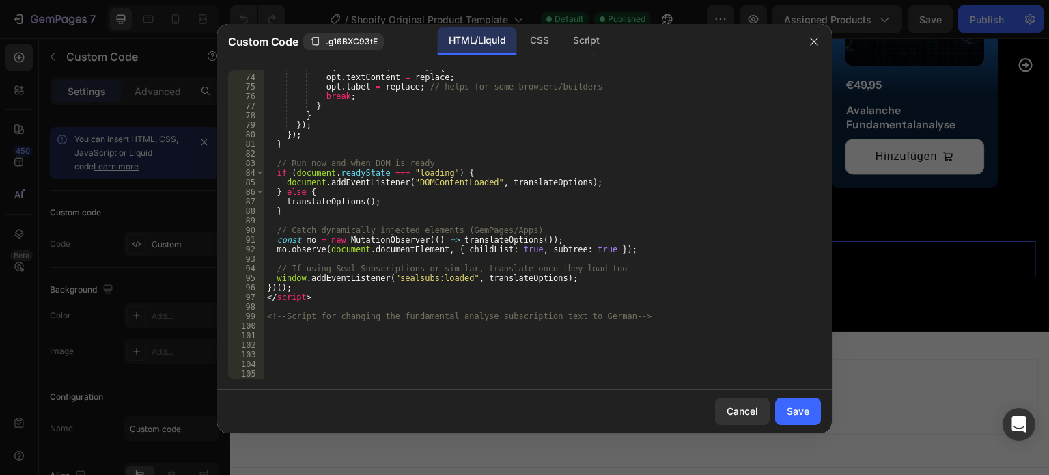
click at [332, 335] on div "if ( match . test ( current )) { opt . textContent = replace ; opt . label = re…" at bounding box center [537, 226] width 546 height 327
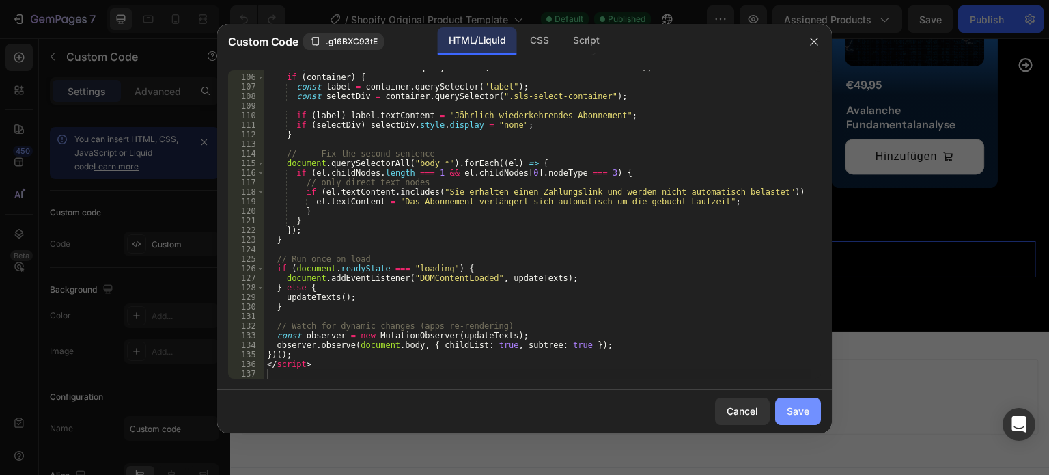
click at [806, 406] on div "Save" at bounding box center [798, 411] width 23 height 14
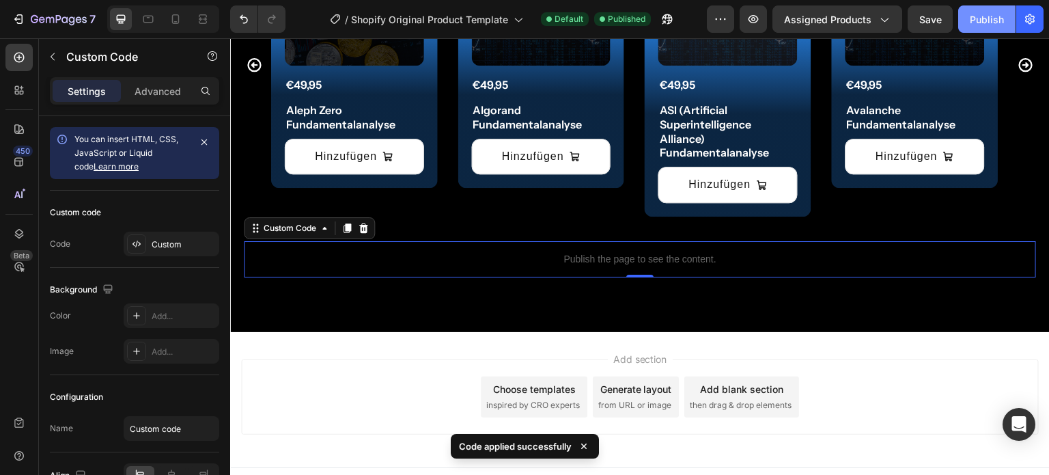
click at [989, 18] on div "Publish" at bounding box center [986, 19] width 34 height 14
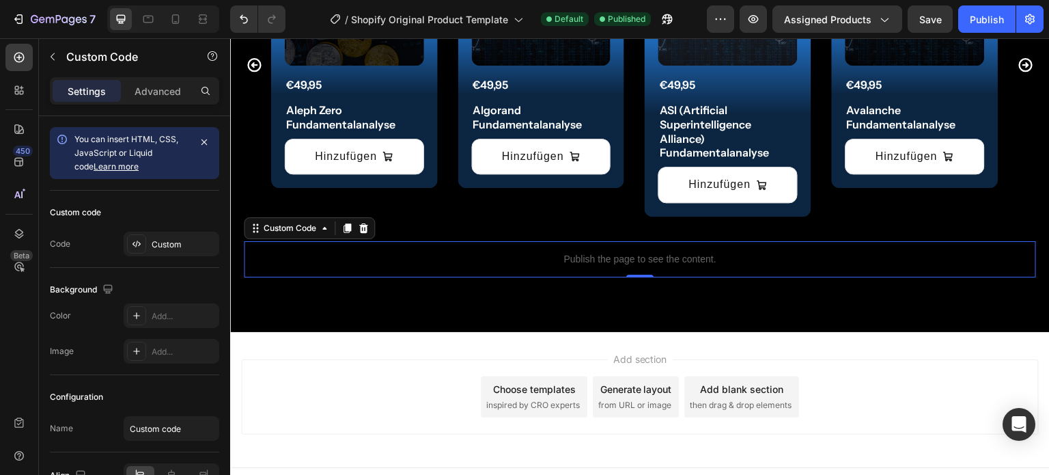
click at [576, 254] on p "Publish the page to see the content." at bounding box center [640, 259] width 792 height 14
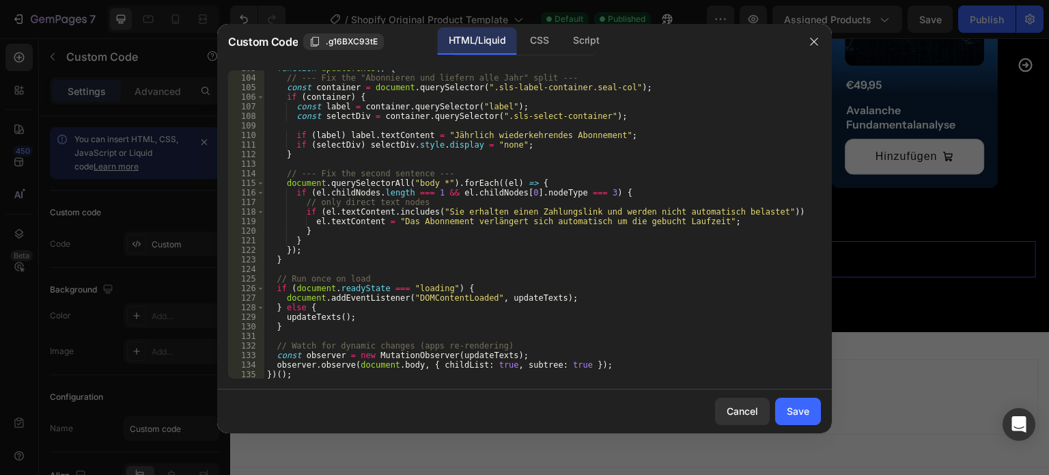
scroll to position [888, 0]
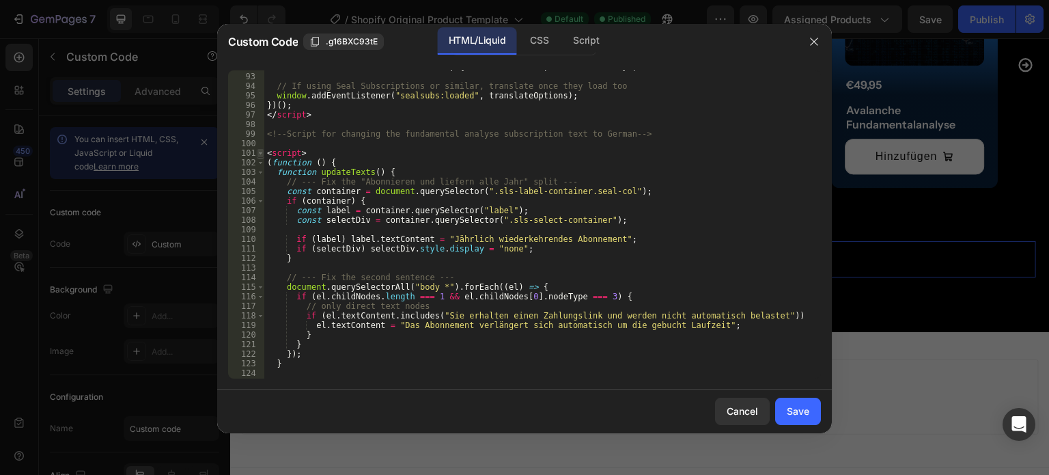
click at [259, 154] on span at bounding box center [261, 153] width 8 height 10
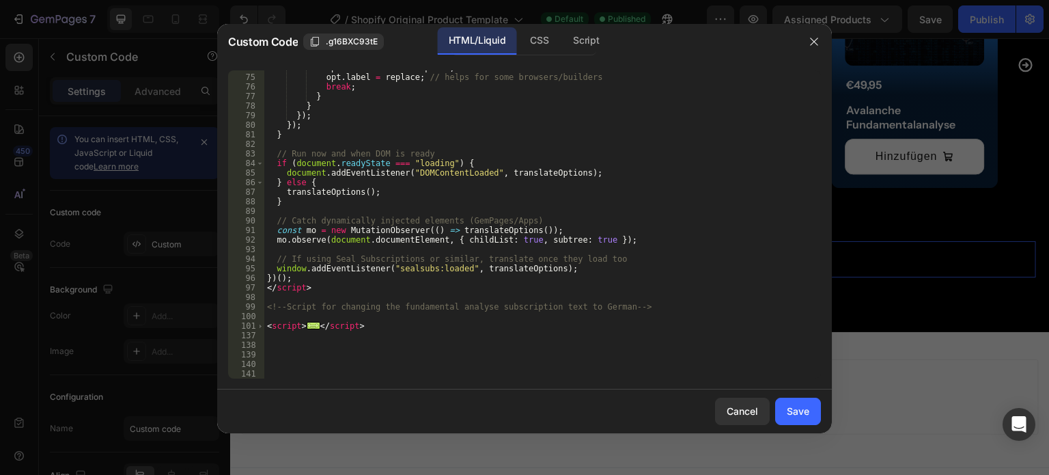
scroll to position [715, 0]
drag, startPoint x: 358, startPoint y: 326, endPoint x: 260, endPoint y: 327, distance: 98.3
click at [260, 327] on div "<script> 74 75 76 77 78 79 80 81 82 83 84 85 86 87 88 89 90 91 92 93 94 95 96 9…" at bounding box center [524, 224] width 593 height 308
type textarea "<script> (function () {"
paste textarea
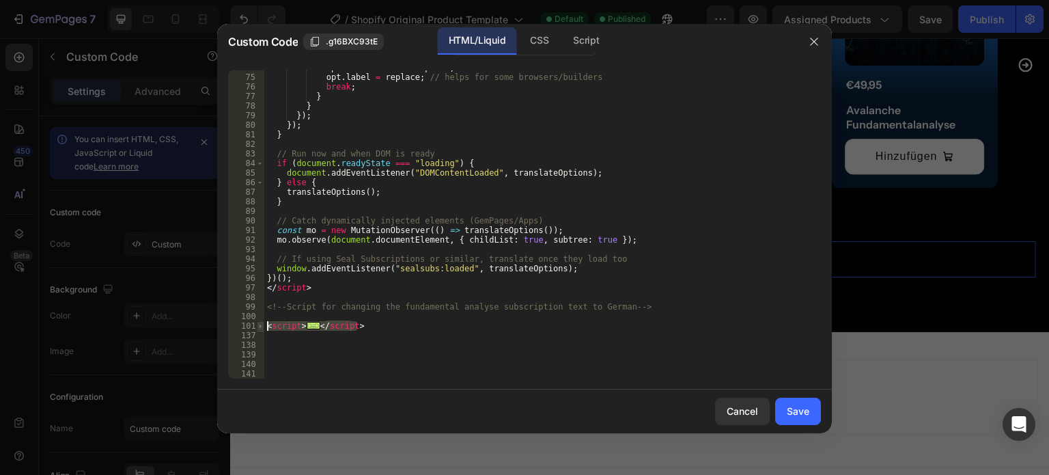
scroll to position [1116, 0]
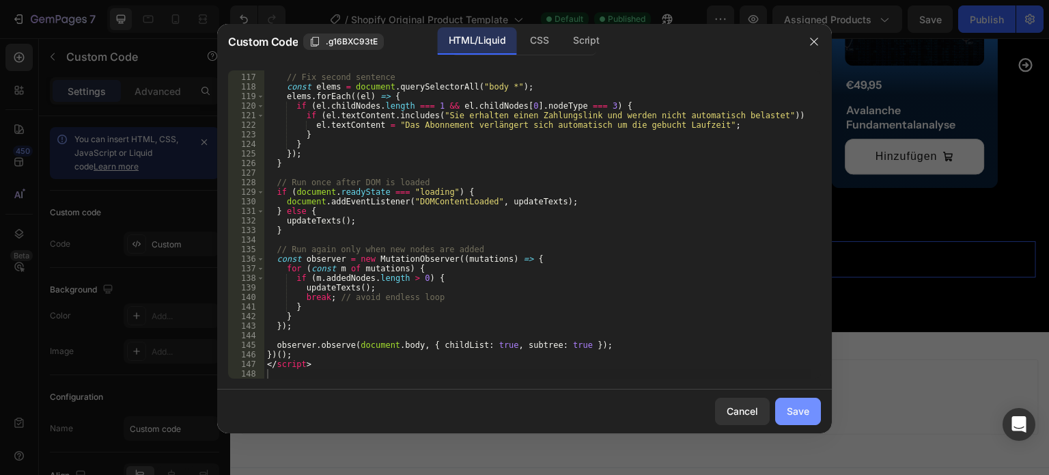
click at [801, 420] on button "Save" at bounding box center [798, 410] width 46 height 27
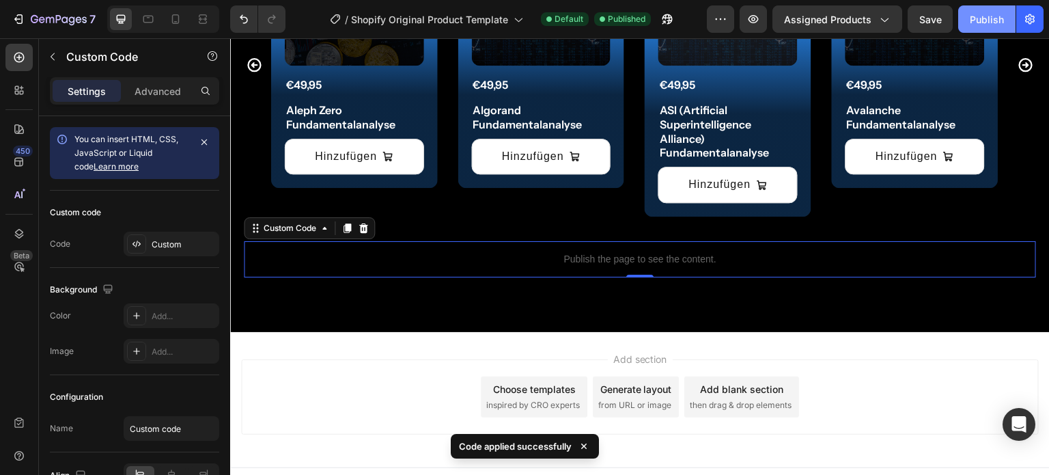
click at [983, 19] on div "Publish" at bounding box center [986, 19] width 34 height 14
